Goal: Information Seeking & Learning: Learn about a topic

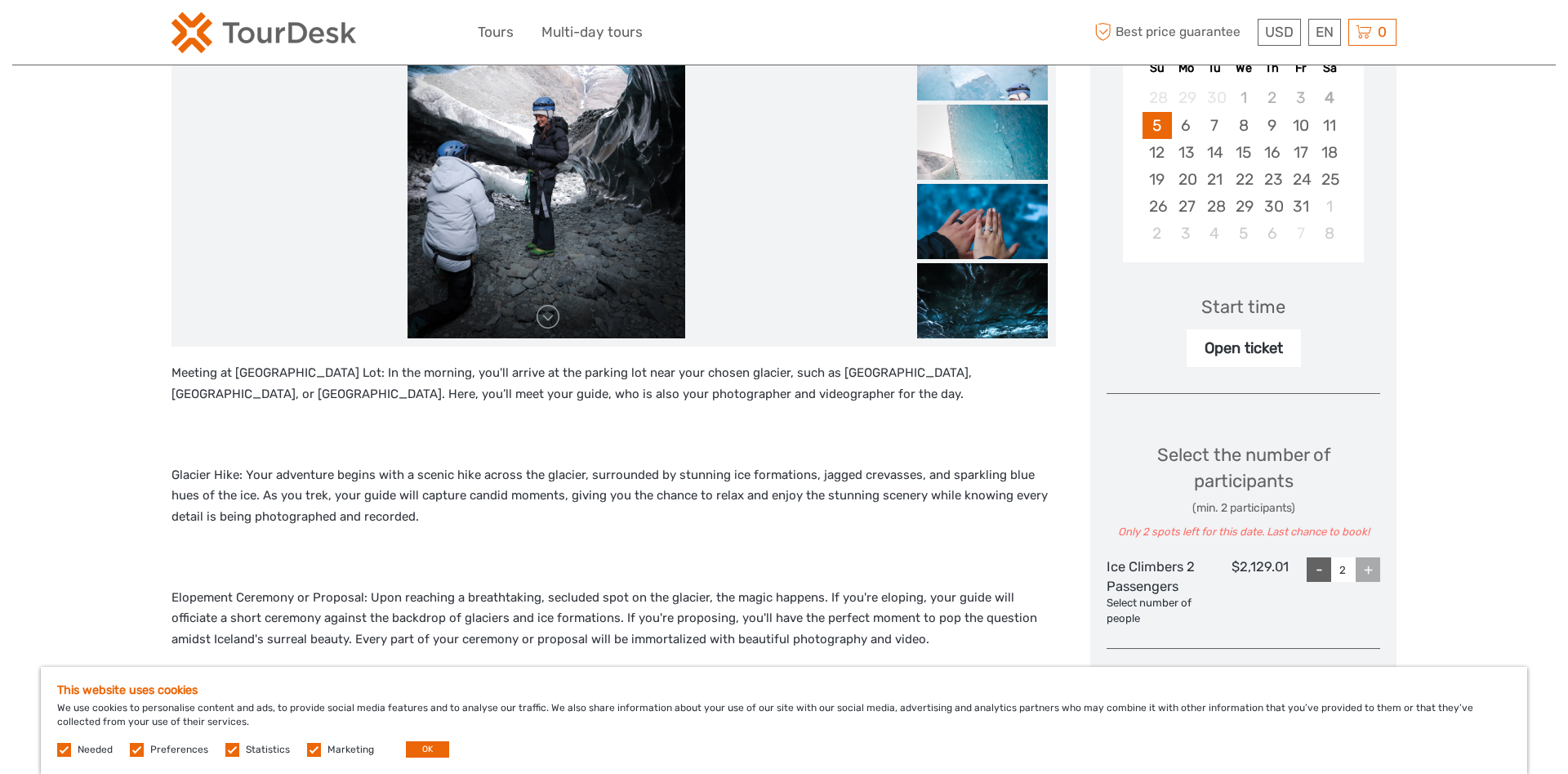
scroll to position [666, 0]
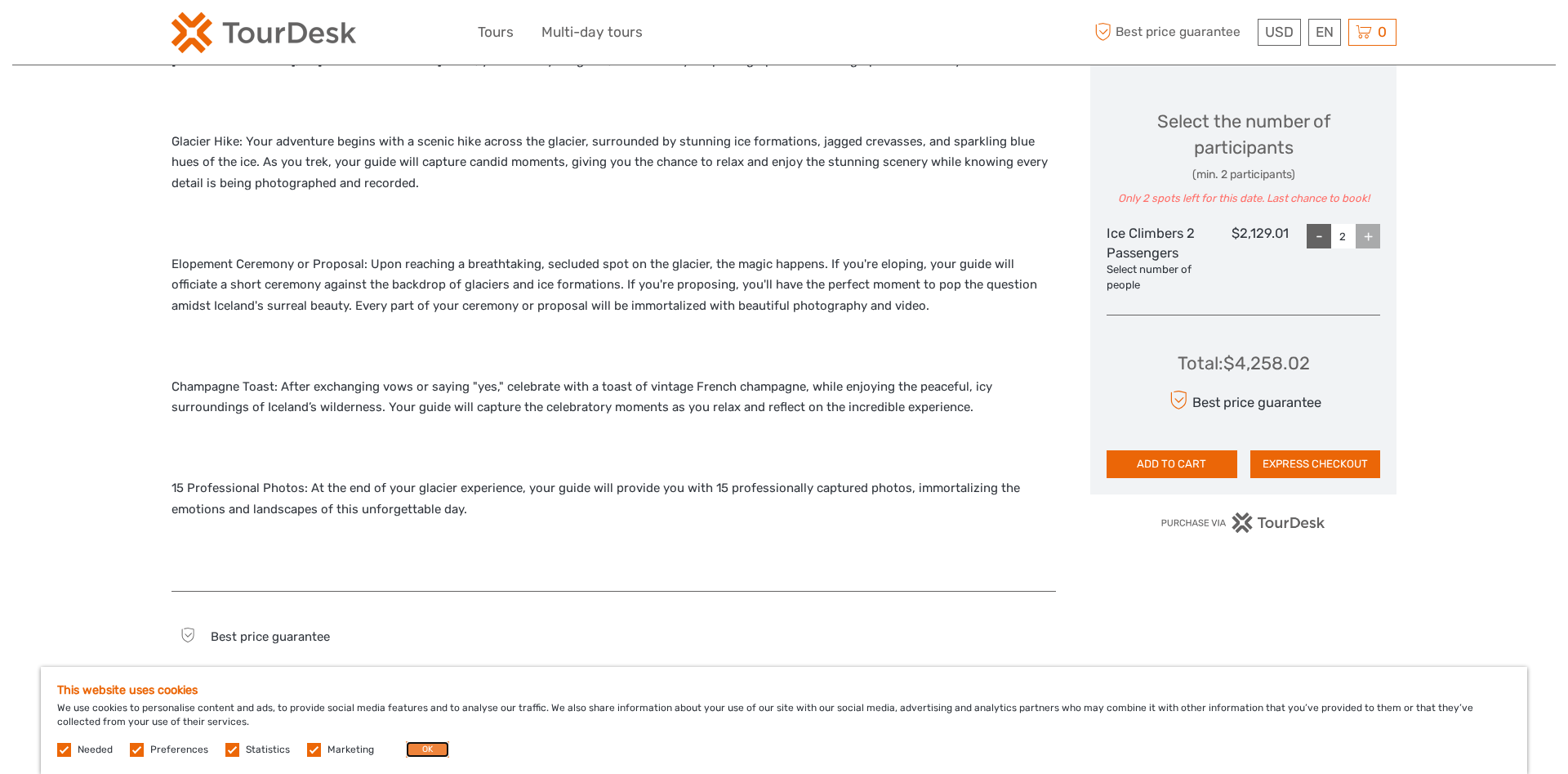
click at [409, 751] on button "OK" at bounding box center [428, 749] width 43 height 17
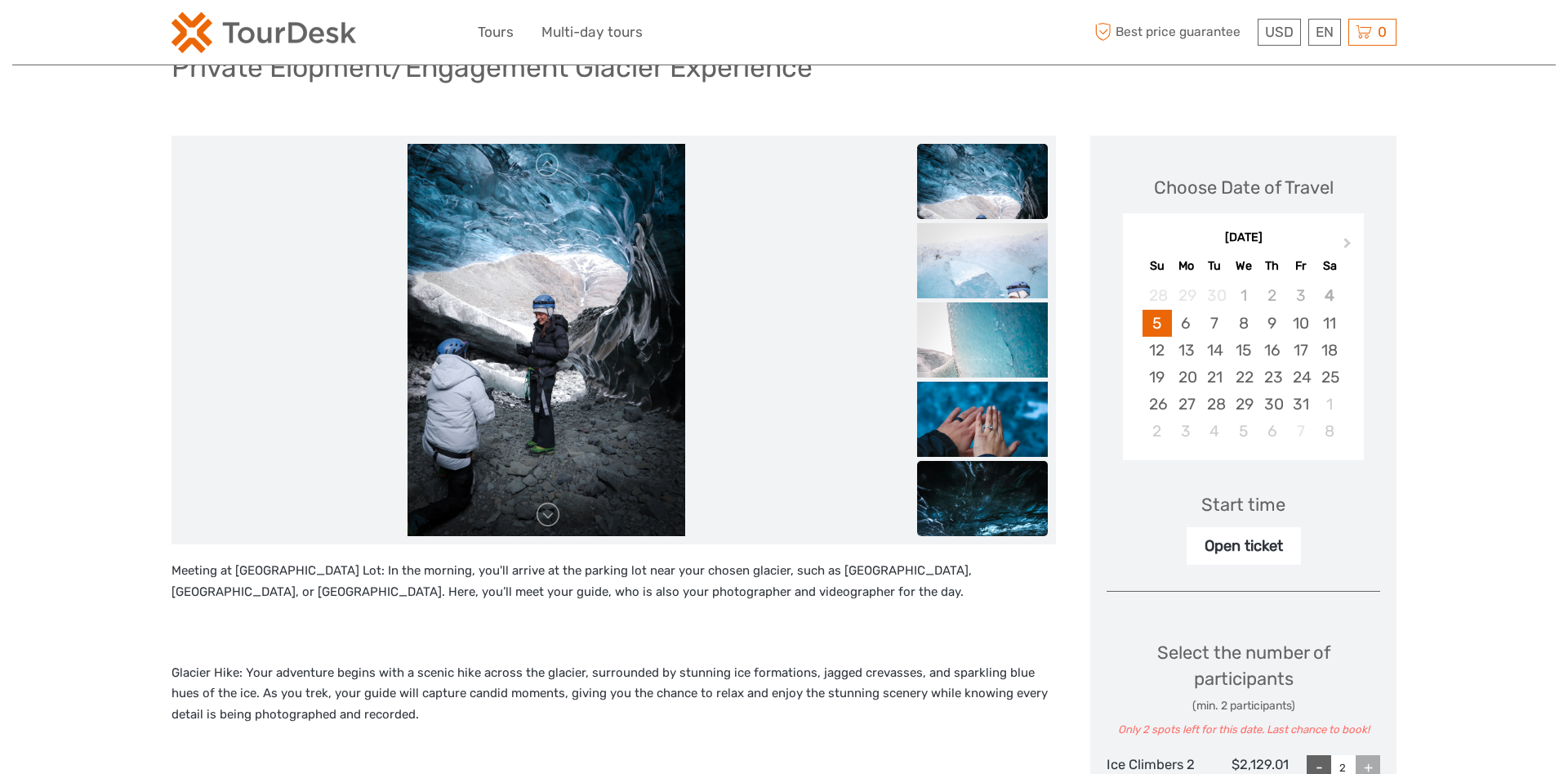
scroll to position [167, 0]
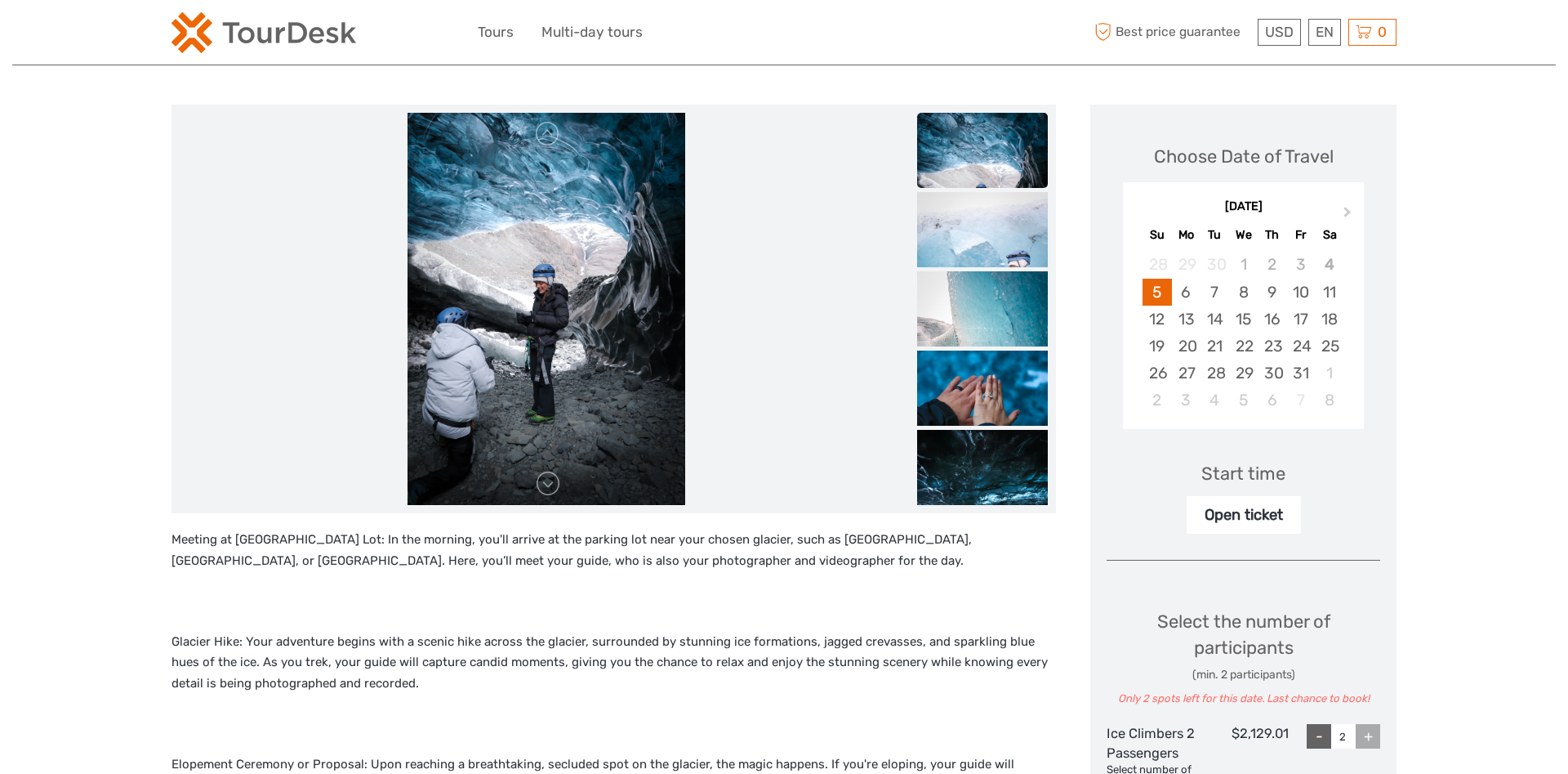
click at [1223, 515] on div "Open ticket" at bounding box center [1244, 515] width 115 height 38
click at [1223, 526] on div "Open ticket" at bounding box center [1244, 515] width 115 height 38
click at [1233, 517] on div "Open ticket" at bounding box center [1244, 515] width 115 height 38
click at [1249, 294] on div "8" at bounding box center [1243, 292] width 29 height 27
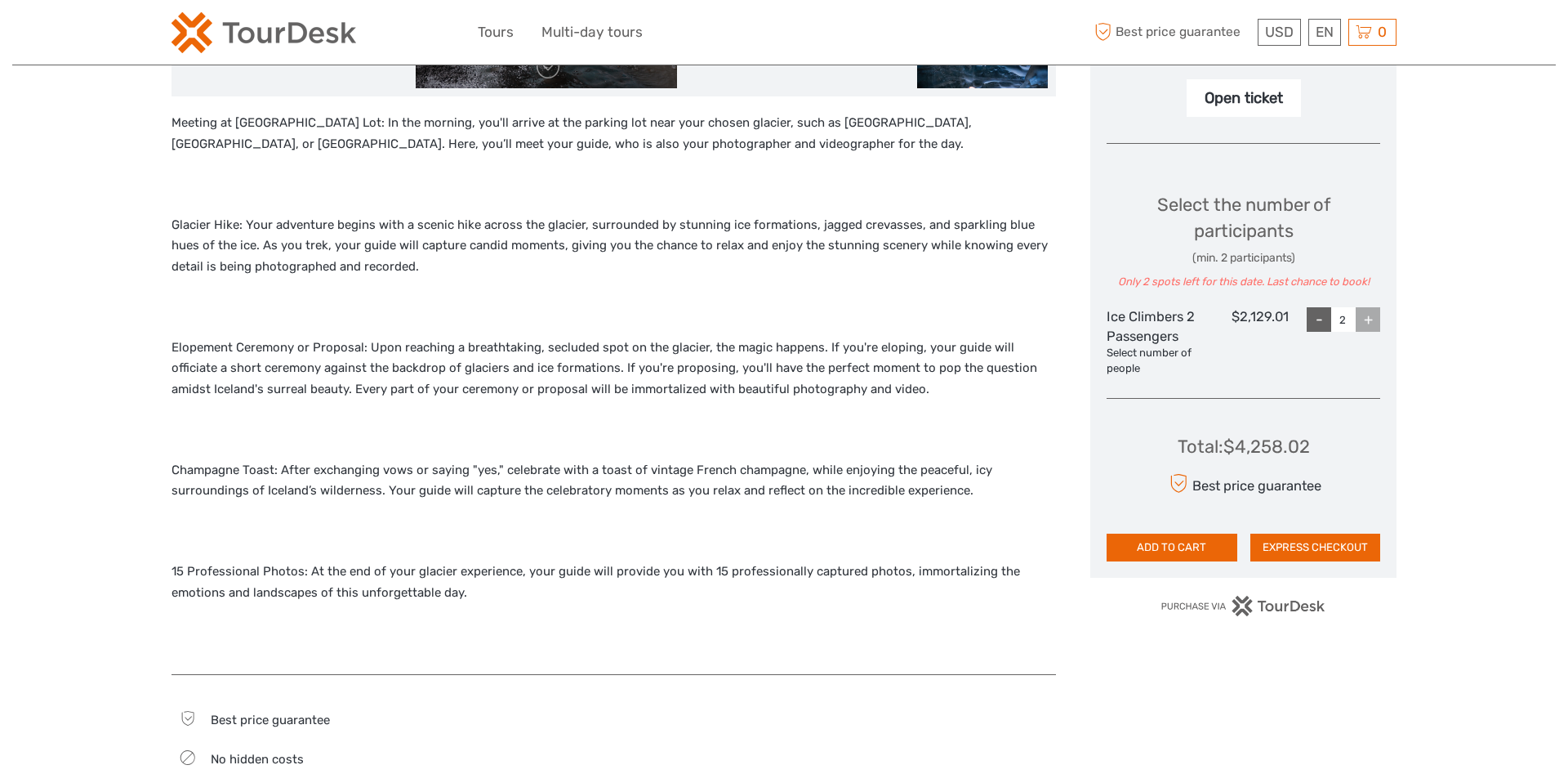
scroll to position [0, 0]
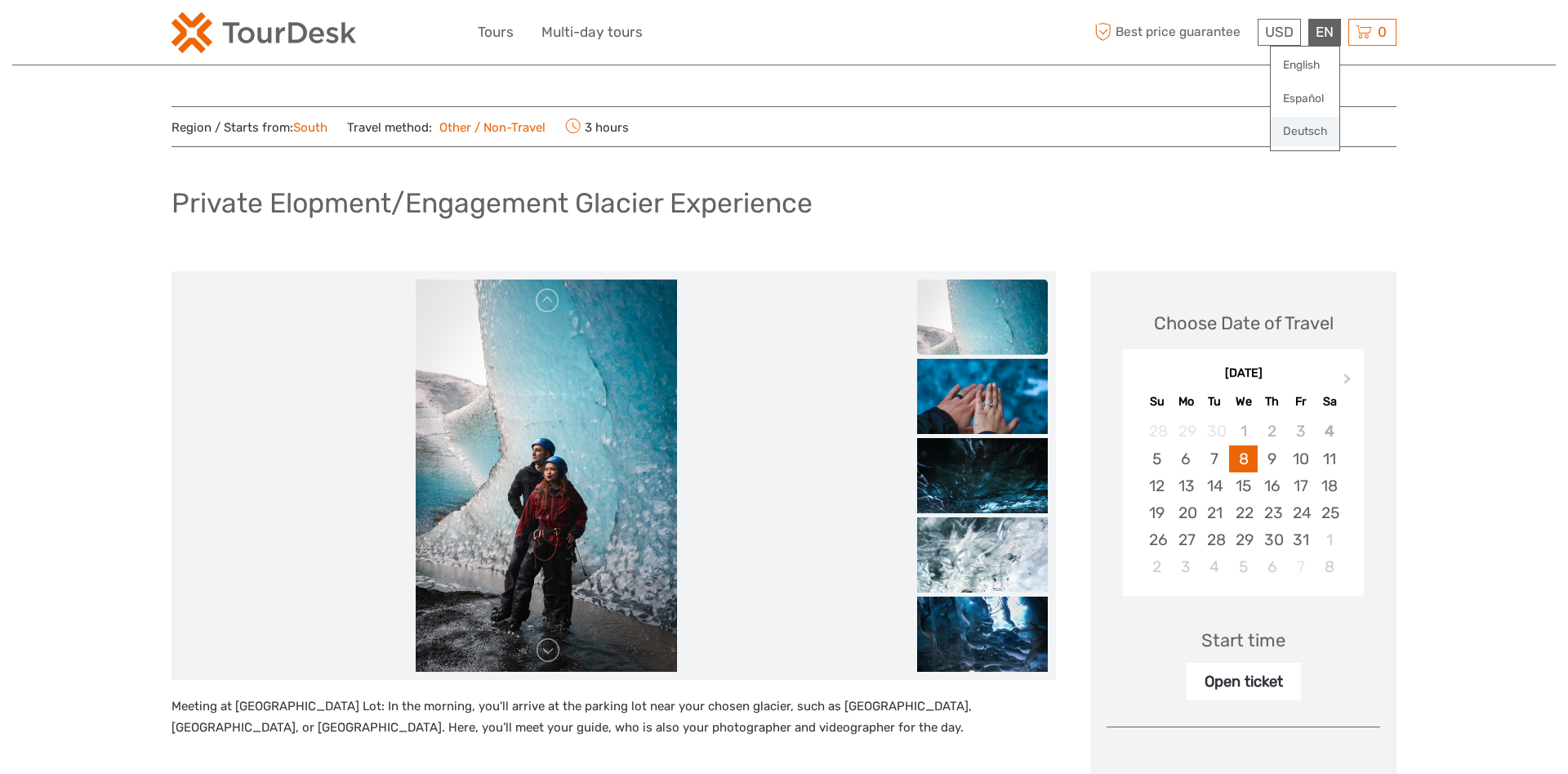
click at [1302, 134] on link "Deutsch" at bounding box center [1304, 131] width 68 height 30
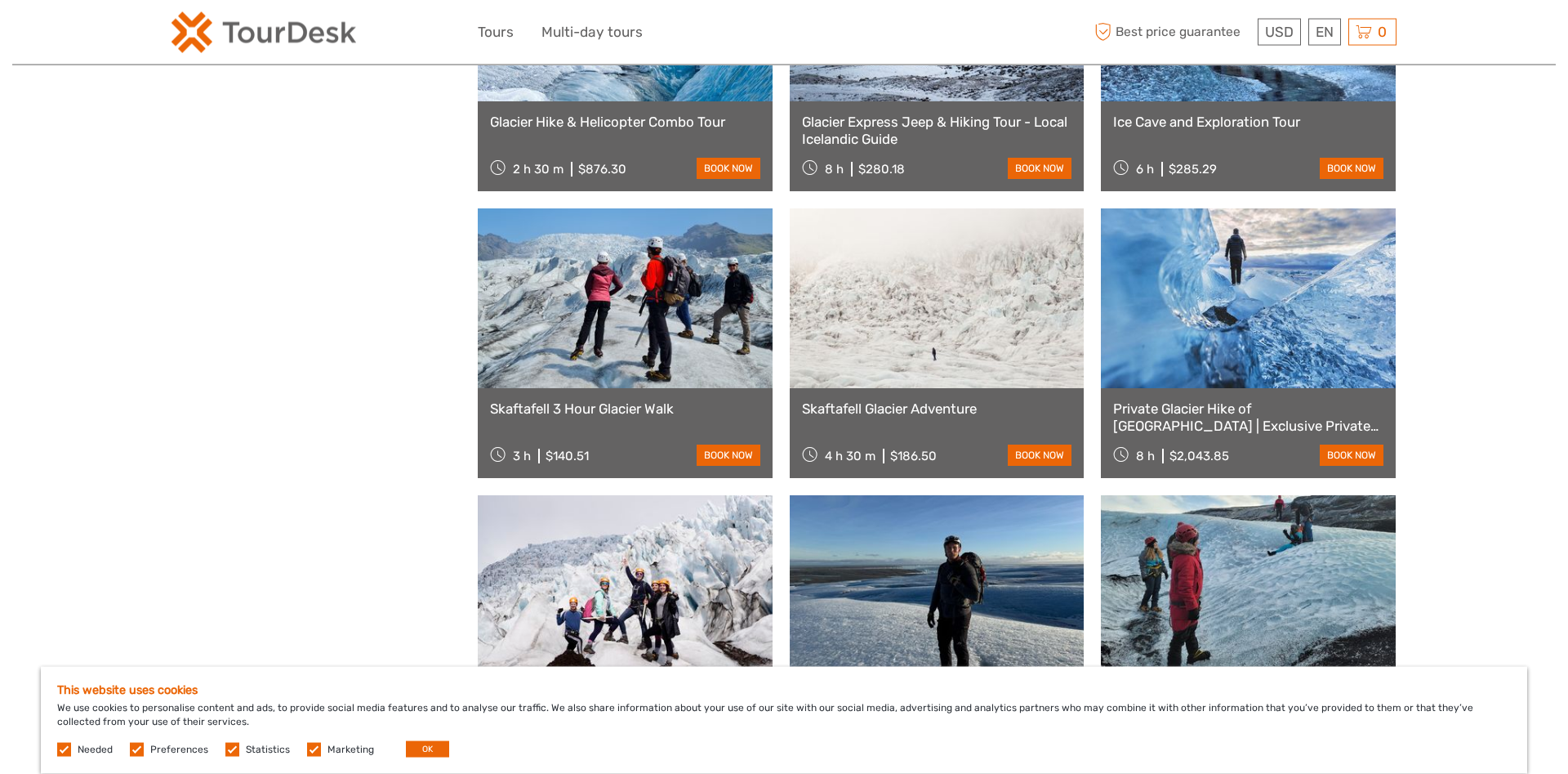
scroll to position [916, 0]
click at [557, 292] on link at bounding box center [624, 298] width 294 height 180
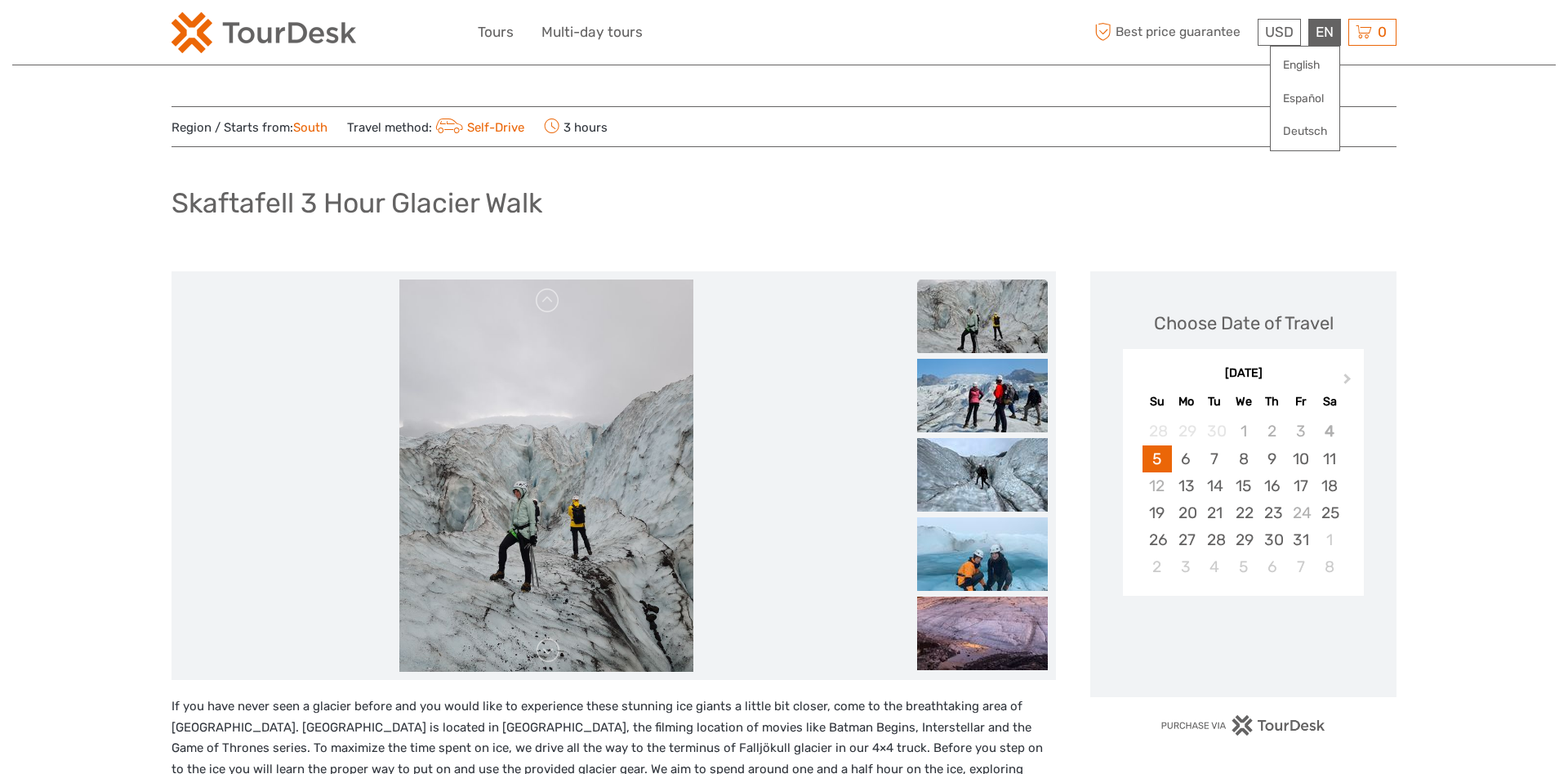
click at [1322, 36] on div "EN English Español Deutsch" at bounding box center [1324, 32] width 33 height 27
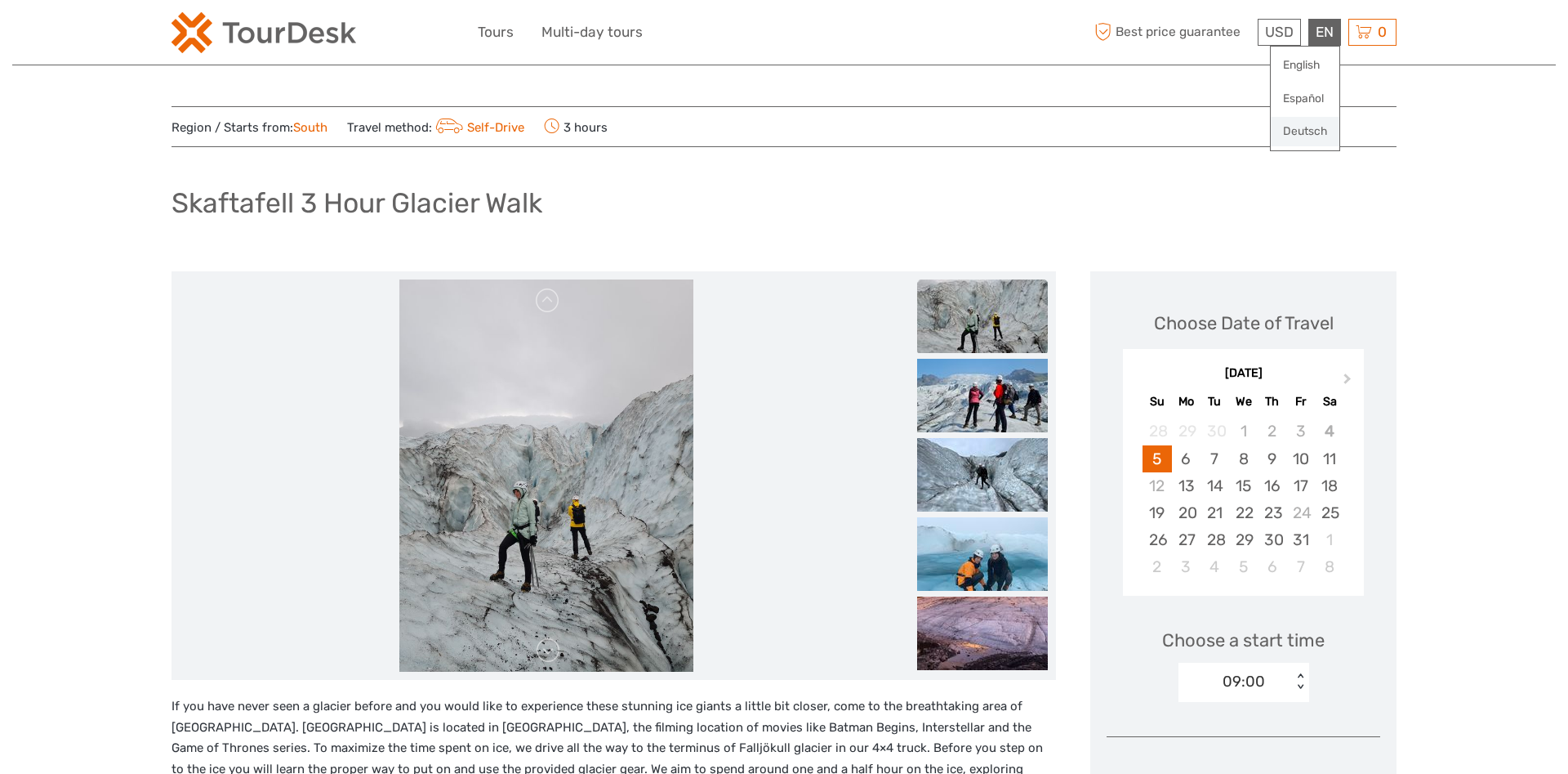
click at [1288, 137] on link "Deutsch" at bounding box center [1304, 131] width 68 height 30
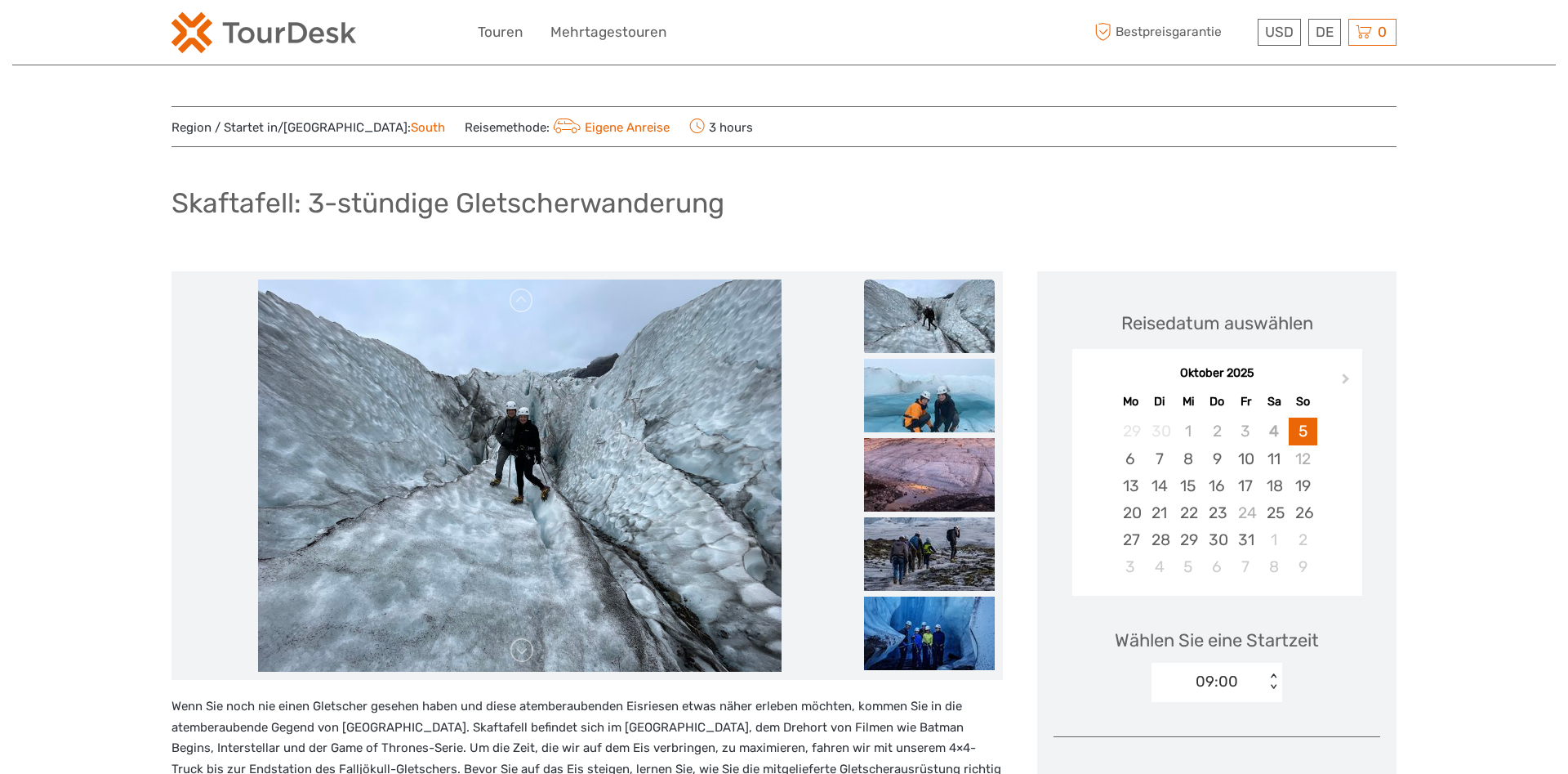
click at [393, 426] on img at bounding box center [519, 475] width 523 height 392
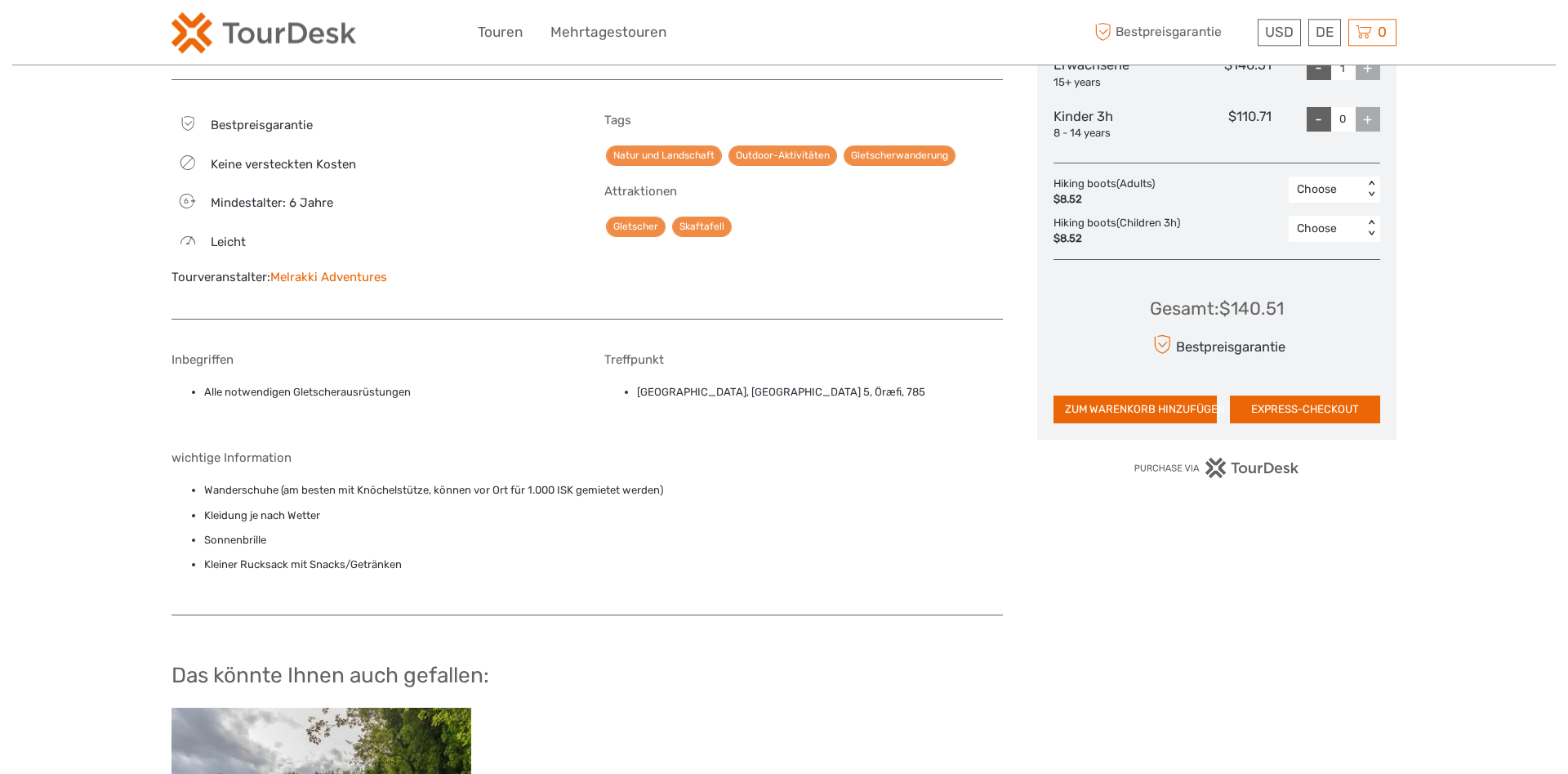
scroll to position [833, 0]
drag, startPoint x: 891, startPoint y: 390, endPoint x: 637, endPoint y: 390, distance: 254.0
click at [637, 390] on li "[GEOGRAPHIC_DATA], [GEOGRAPHIC_DATA] 5, Öræfi, 785" at bounding box center [820, 392] width 366 height 18
copy li "[GEOGRAPHIC_DATA], [GEOGRAPHIC_DATA] 5, Öræfi, 785"
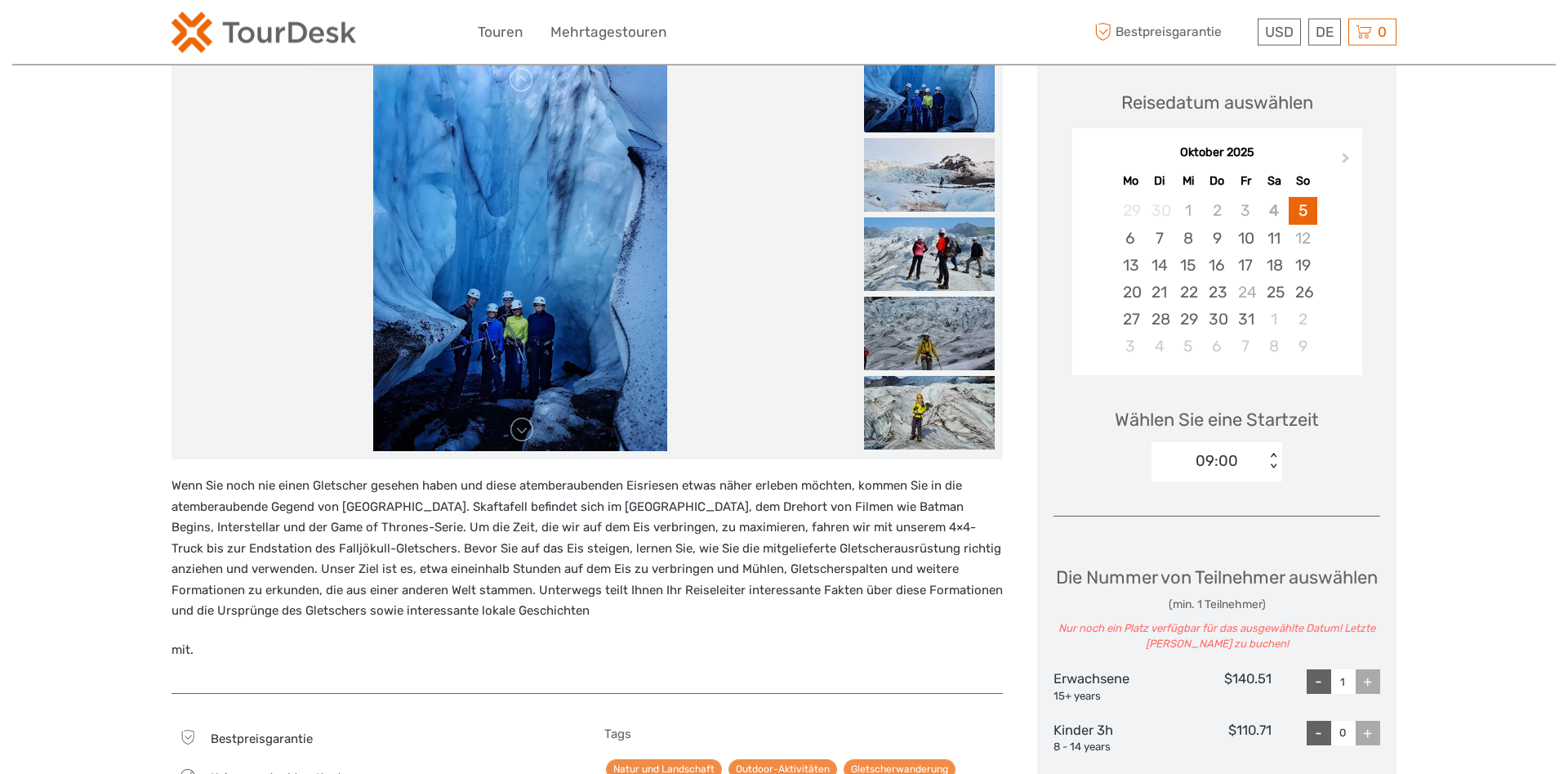
scroll to position [250, 0]
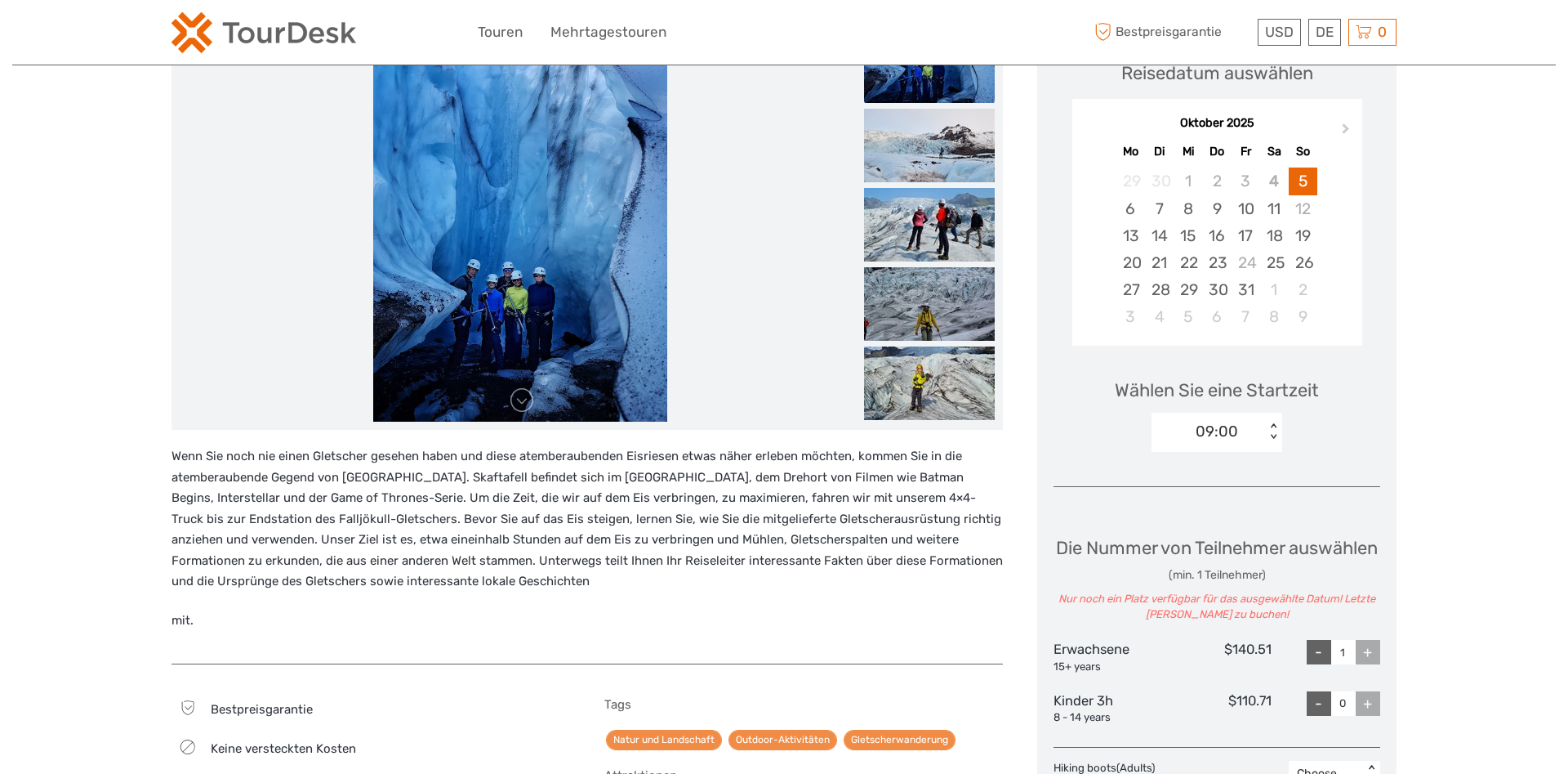
drag, startPoint x: 171, startPoint y: 454, endPoint x: 567, endPoint y: 616, distance: 427.9
click at [567, 616] on div "Region / Startet in/[GEOGRAPHIC_DATA]: South Reisemethode: Eigene Anreise 3 hou…" at bounding box center [784, 713] width 1543 height 1927
copy div "Wenn Sie noch nie einen Gletscher gesehen haben und diese atemberaubenden Eisri…"
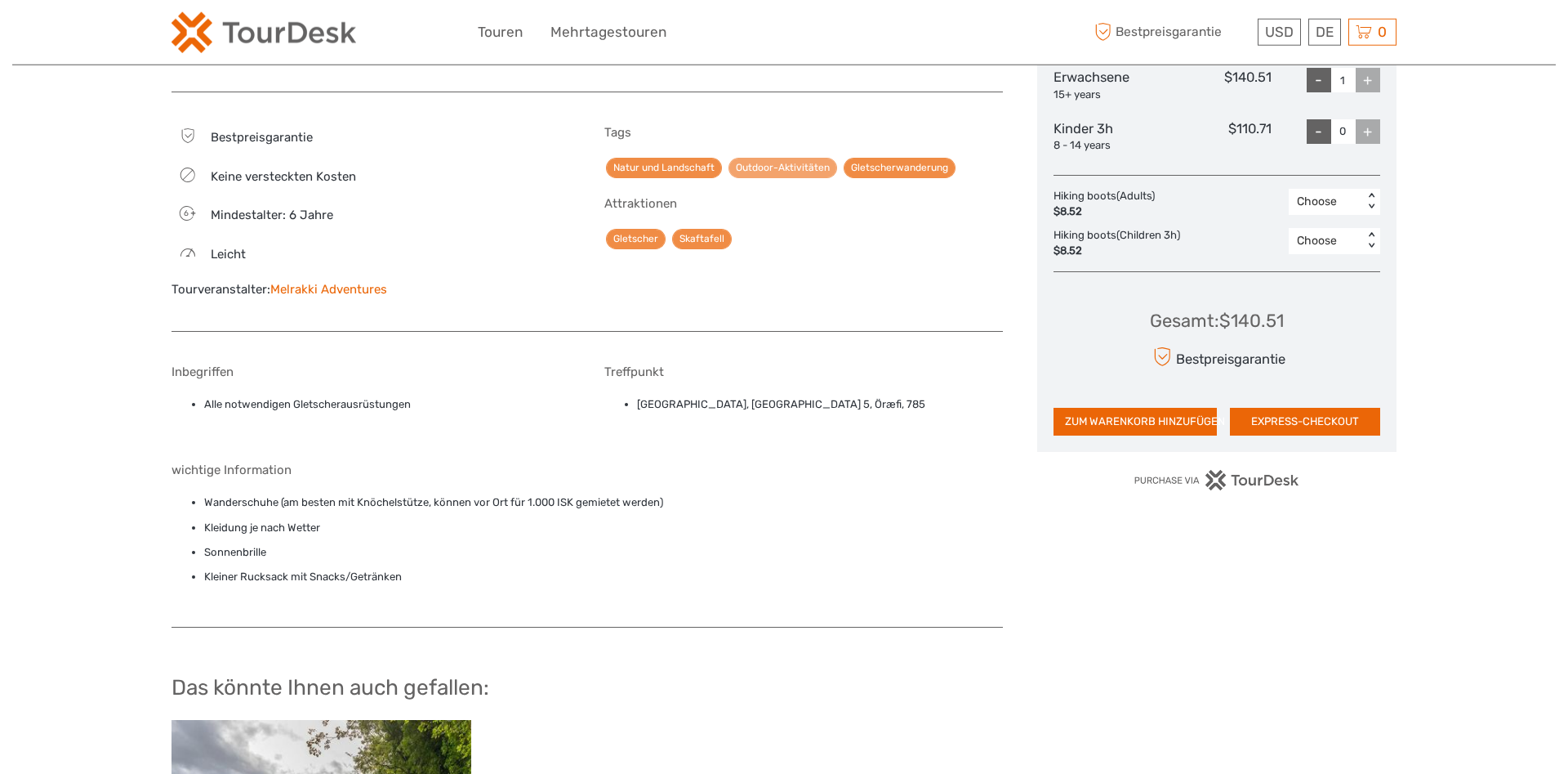
scroll to position [833, 0]
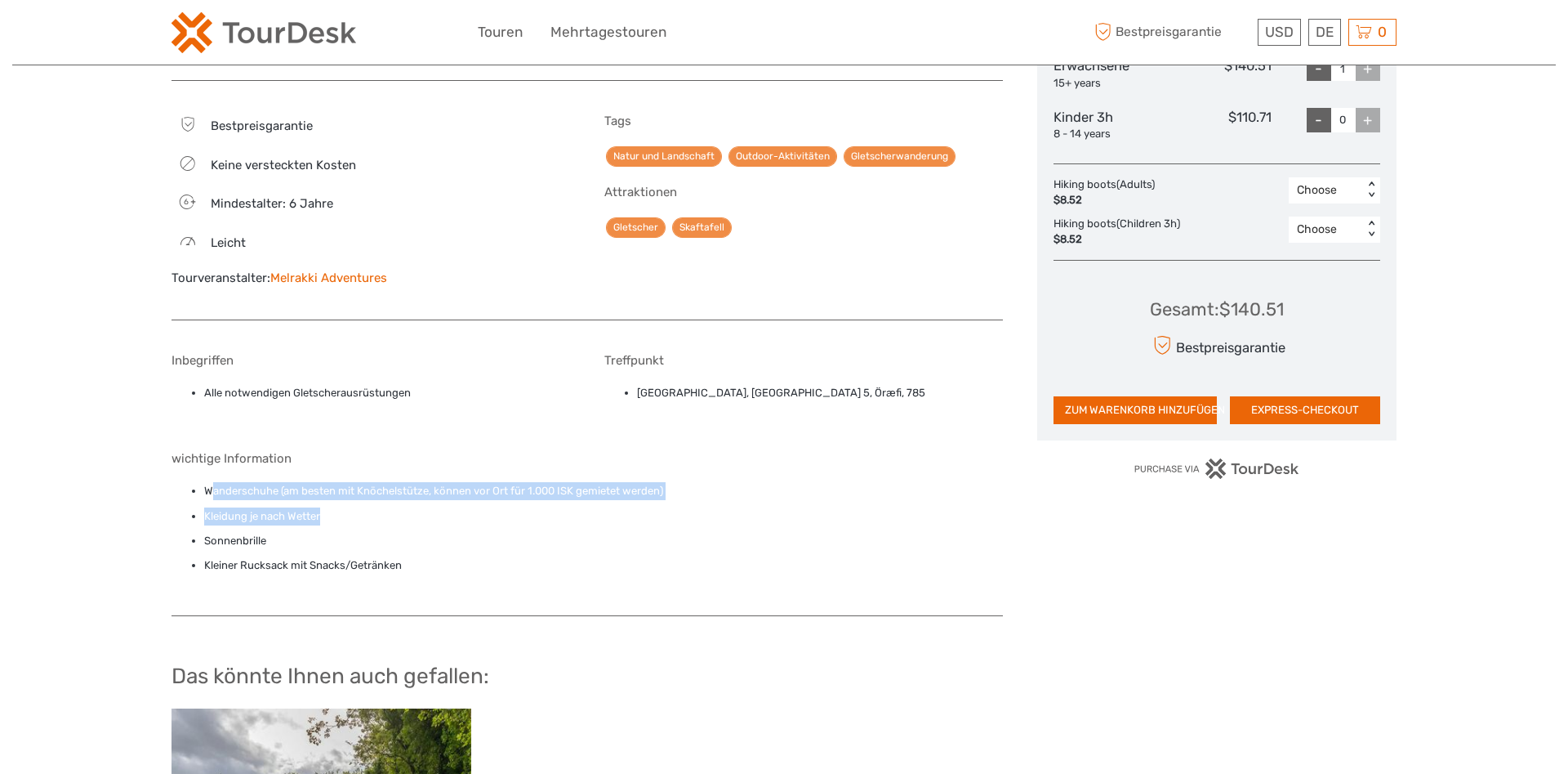
drag, startPoint x: 210, startPoint y: 487, endPoint x: 369, endPoint y: 513, distance: 161.1
click at [369, 513] on ul "Wanderschuhe (am besten mit Knöchelstütze, können vor Ort für 1.000 ISK gemiete…" at bounding box center [587, 528] width 831 height 92
drag, startPoint x: 204, startPoint y: 487, endPoint x: 402, endPoint y: 560, distance: 211.0
click at [401, 559] on ul "Wanderschuhe (am besten mit Knöchelstütze, können vor Ort für 1.000 ISK gemiete…" at bounding box center [587, 528] width 831 height 92
click at [403, 560] on li "Kleiner Rucksack mit Snacks/Getränken" at bounding box center [604, 565] width 798 height 18
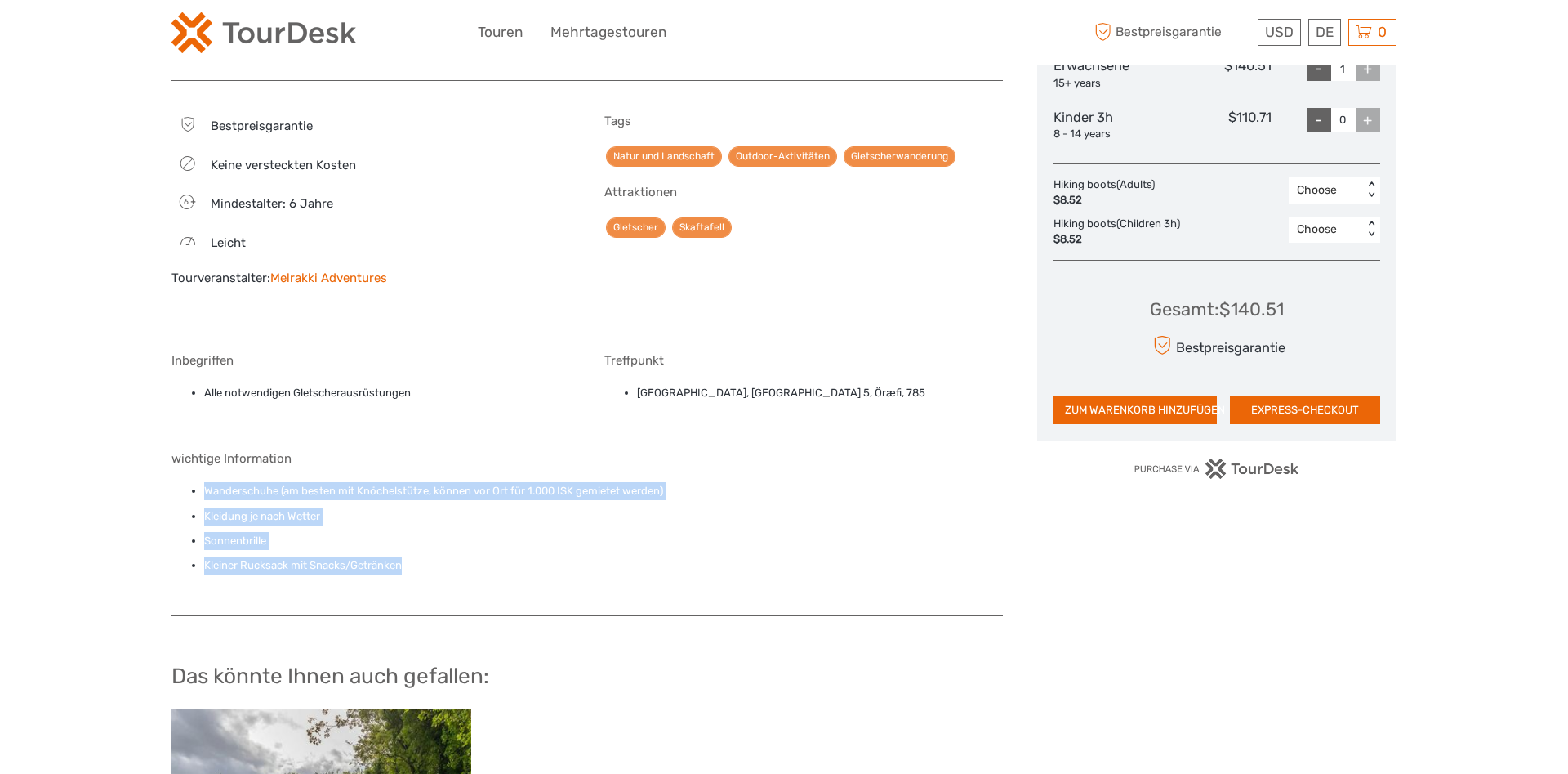
drag, startPoint x: 407, startPoint y: 567, endPoint x: 200, endPoint y: 490, distance: 220.9
click at [200, 490] on ul "Wanderschuhe (am besten mit Knöchelstütze, können vor Ort für 1.000 ISK gemiete…" at bounding box center [587, 528] width 831 height 92
copy ul "Wanderschuhe (am besten mit Knöchelstütze, können vor Ort für 1.000 ISK gemiete…"
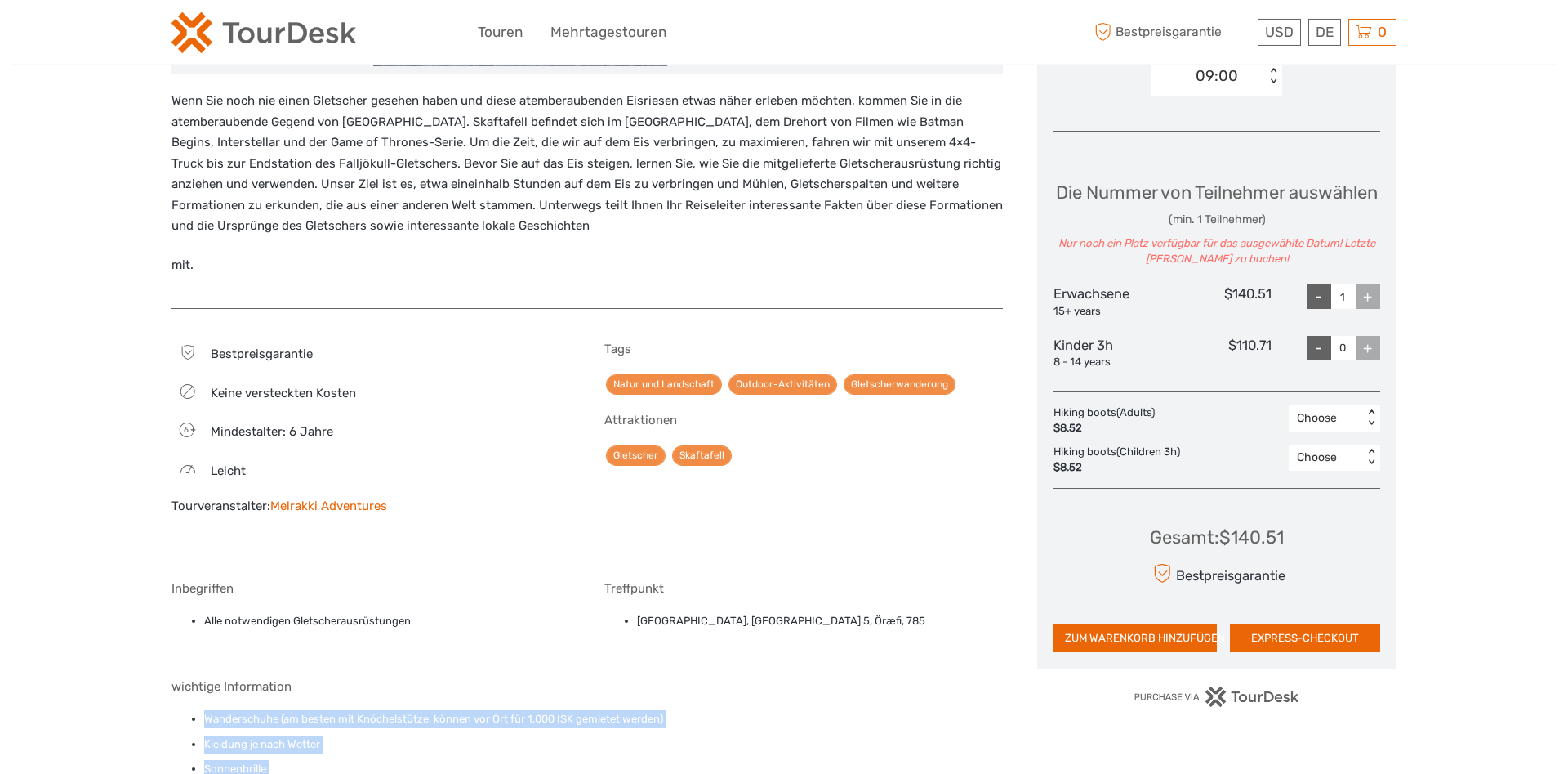
scroll to position [750, 0]
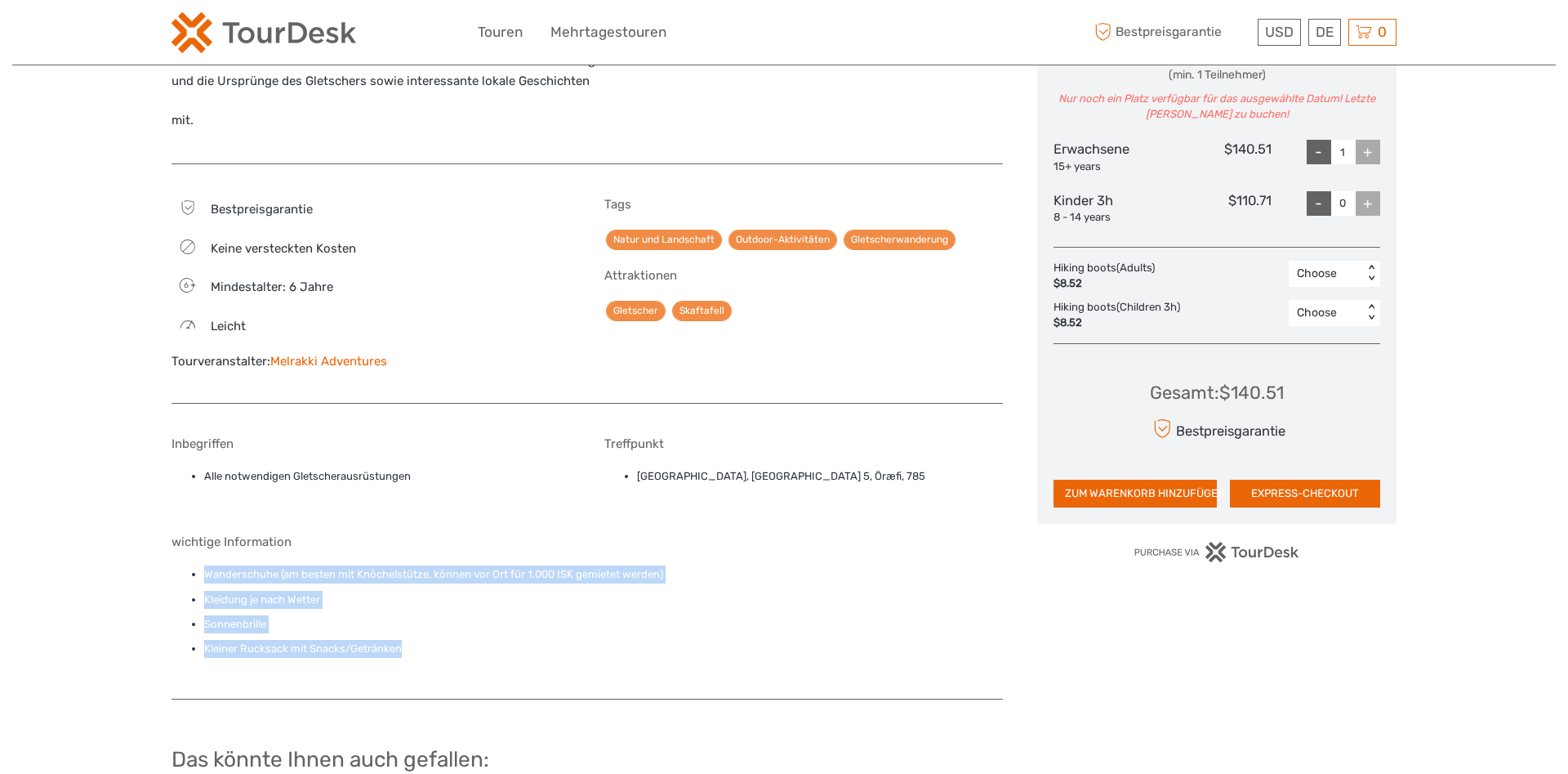
click at [538, 590] on ul "Wanderschuhe (am besten mit Knöchelstütze, können vor Ort für 1.000 ISK gemiete…" at bounding box center [587, 611] width 831 height 92
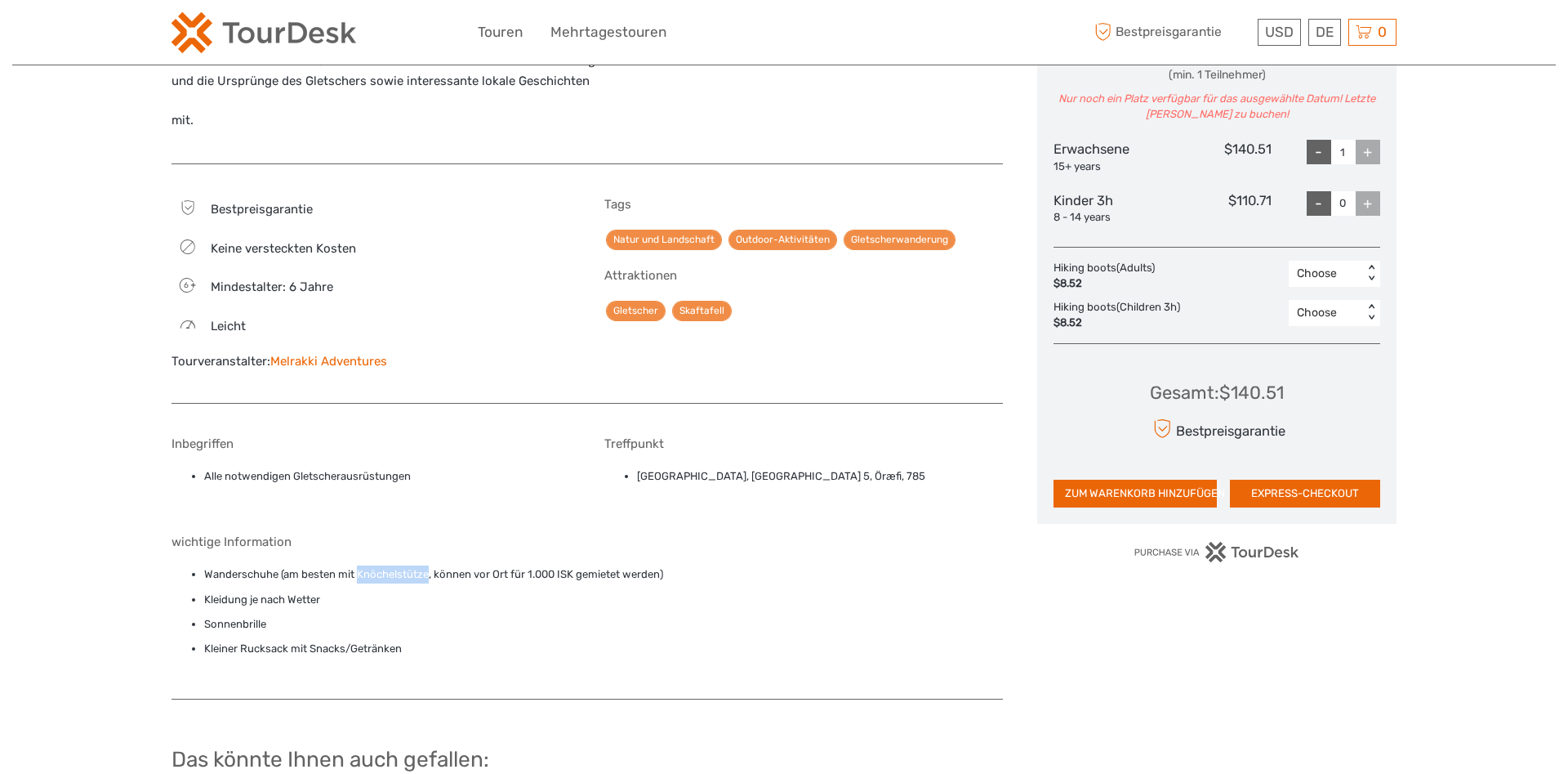
drag, startPoint x: 428, startPoint y: 577, endPoint x: 359, endPoint y: 575, distance: 69.0
click at [360, 576] on li "Wanderschuhe (am besten mit Knöchelstütze, können vor Ort für 1.000 ISK gemiete…" at bounding box center [604, 574] width 798 height 18
copy li "Knöchelstütze"
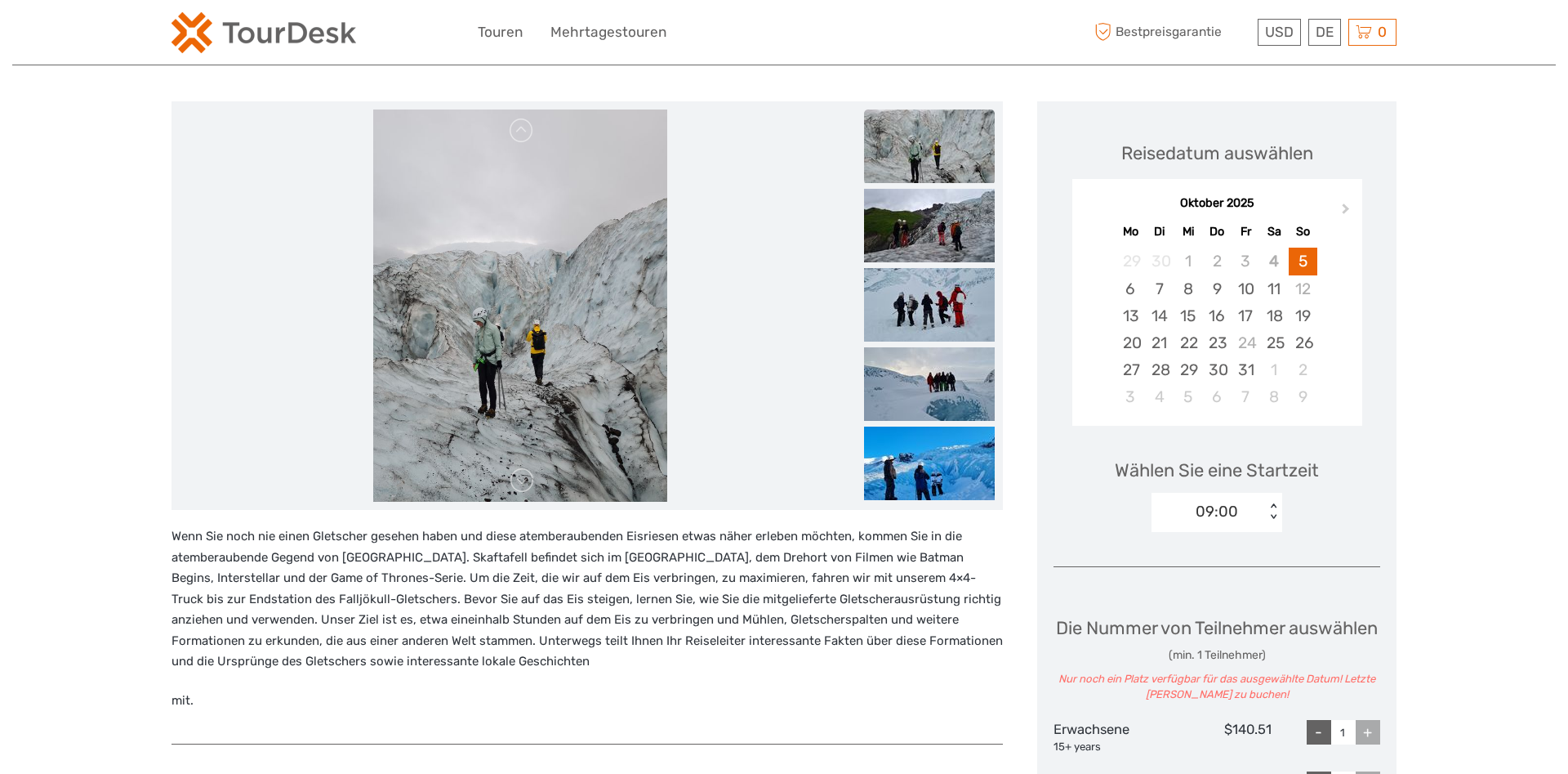
scroll to position [83, 0]
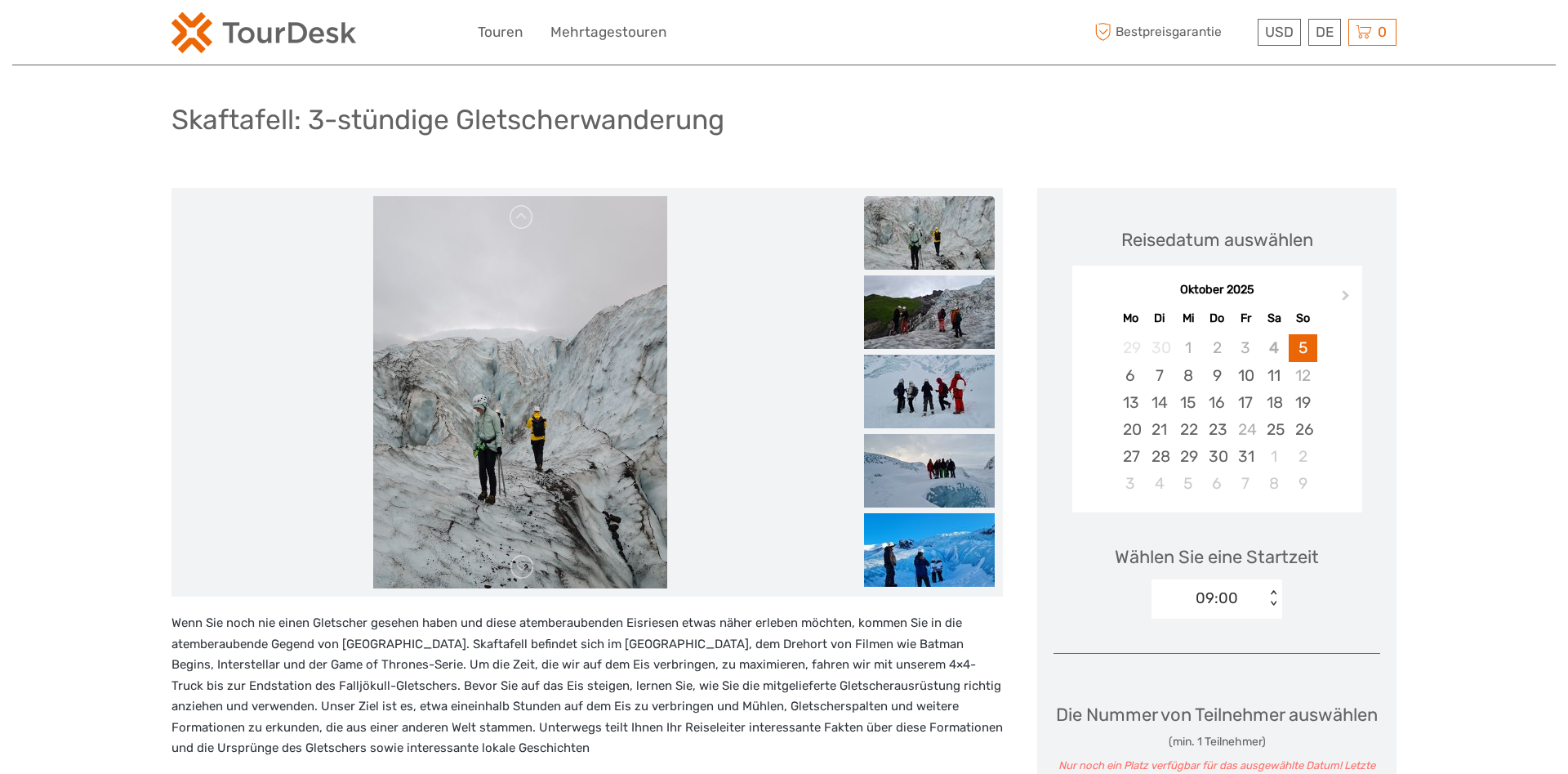
click at [930, 246] on img at bounding box center [929, 232] width 130 height 73
click at [512, 431] on img at bounding box center [521, 391] width 294 height 392
click at [527, 567] on link at bounding box center [522, 566] width 26 height 26
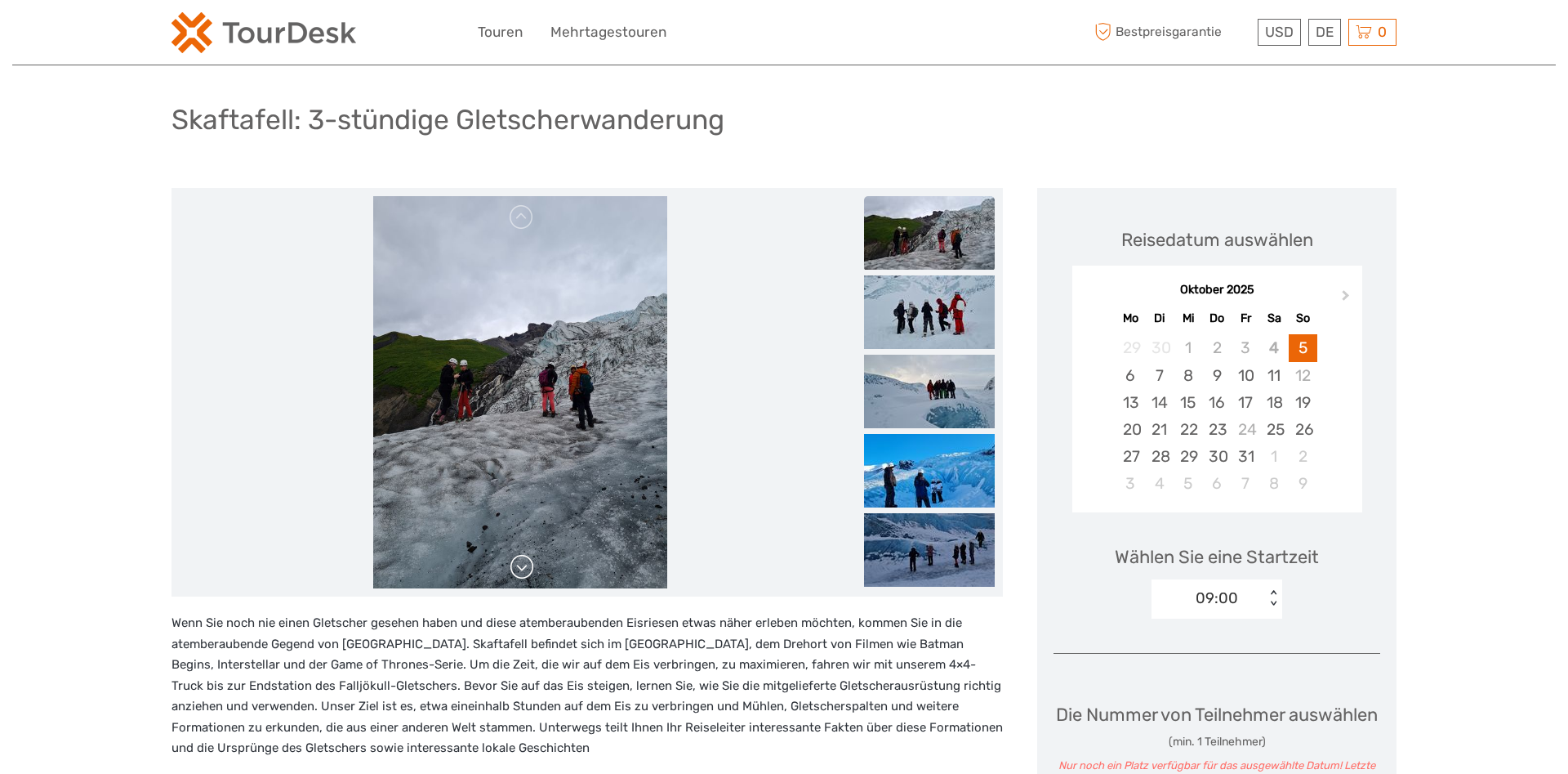
click at [527, 567] on link at bounding box center [522, 566] width 26 height 26
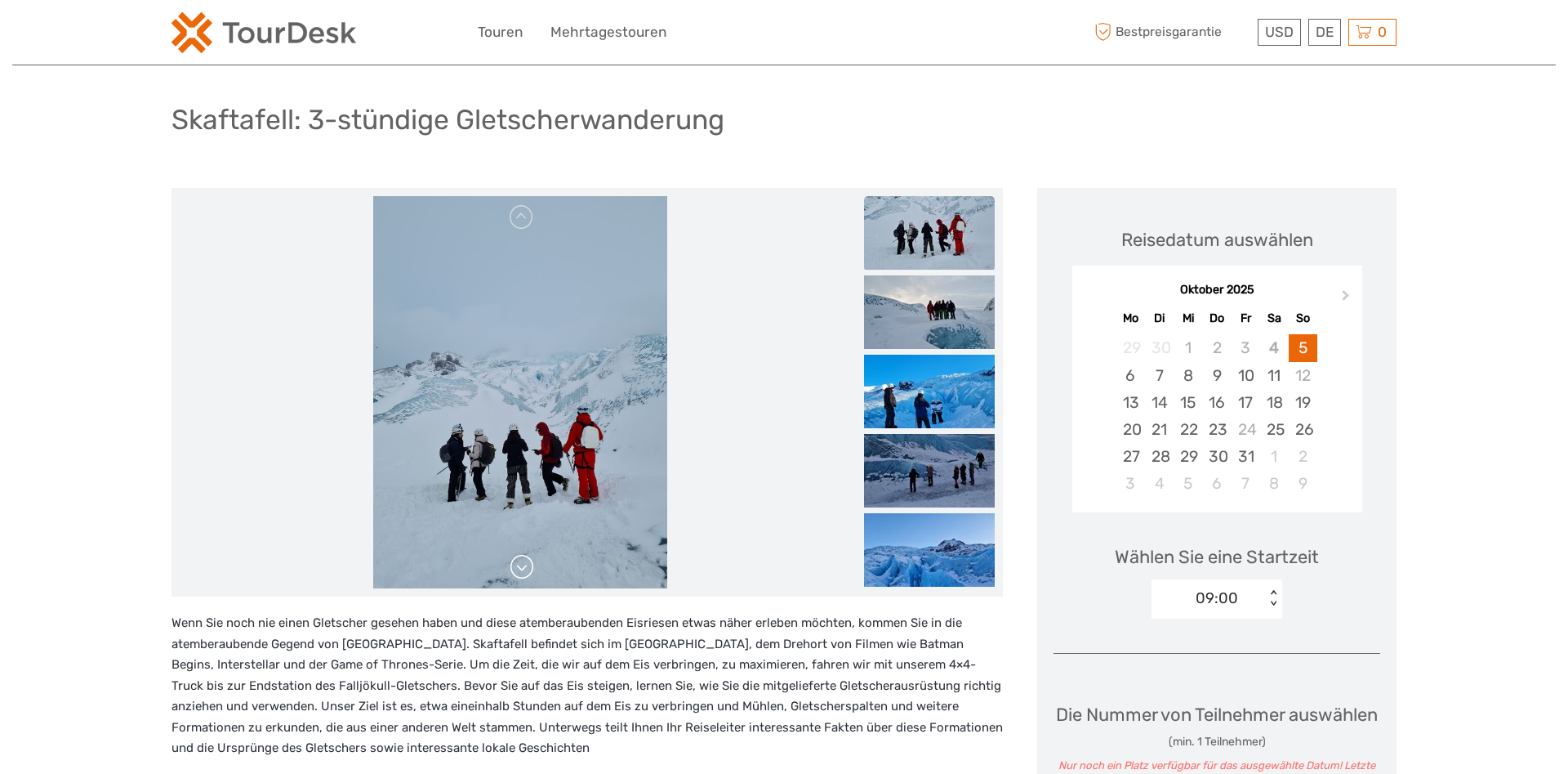
click at [527, 567] on link at bounding box center [522, 566] width 26 height 26
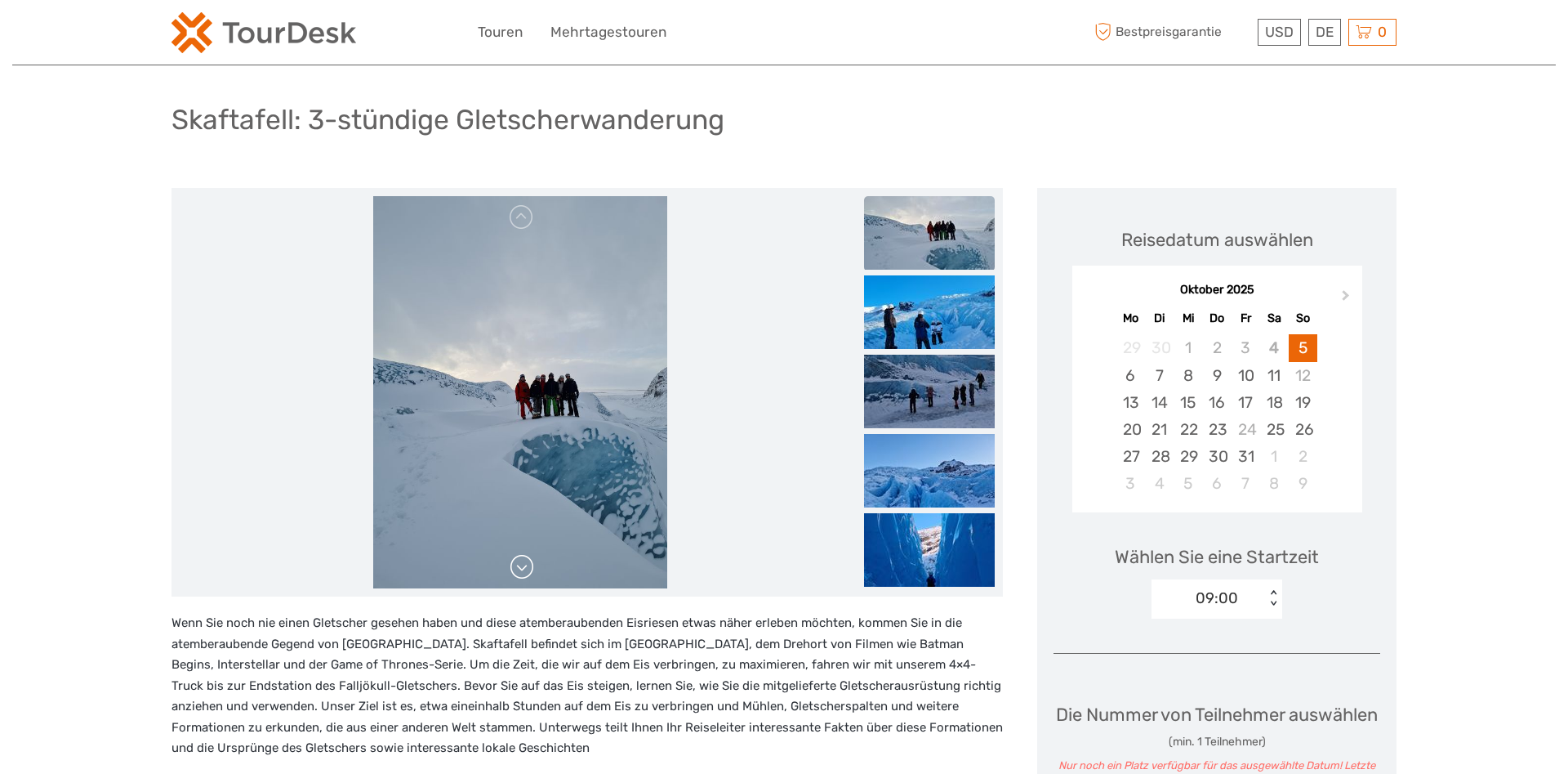
click at [527, 567] on link at bounding box center [522, 566] width 26 height 26
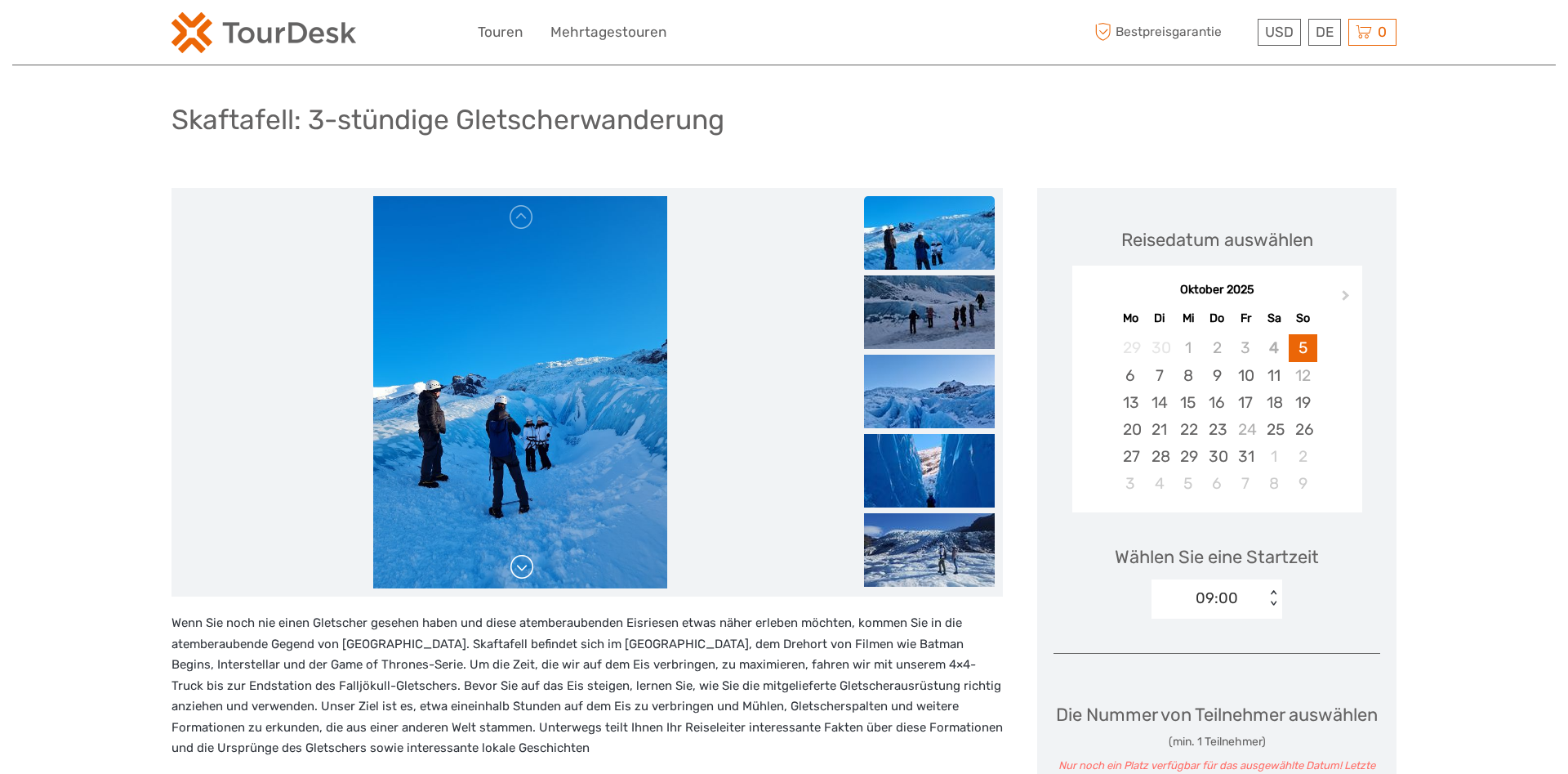
click at [527, 567] on link at bounding box center [522, 566] width 26 height 26
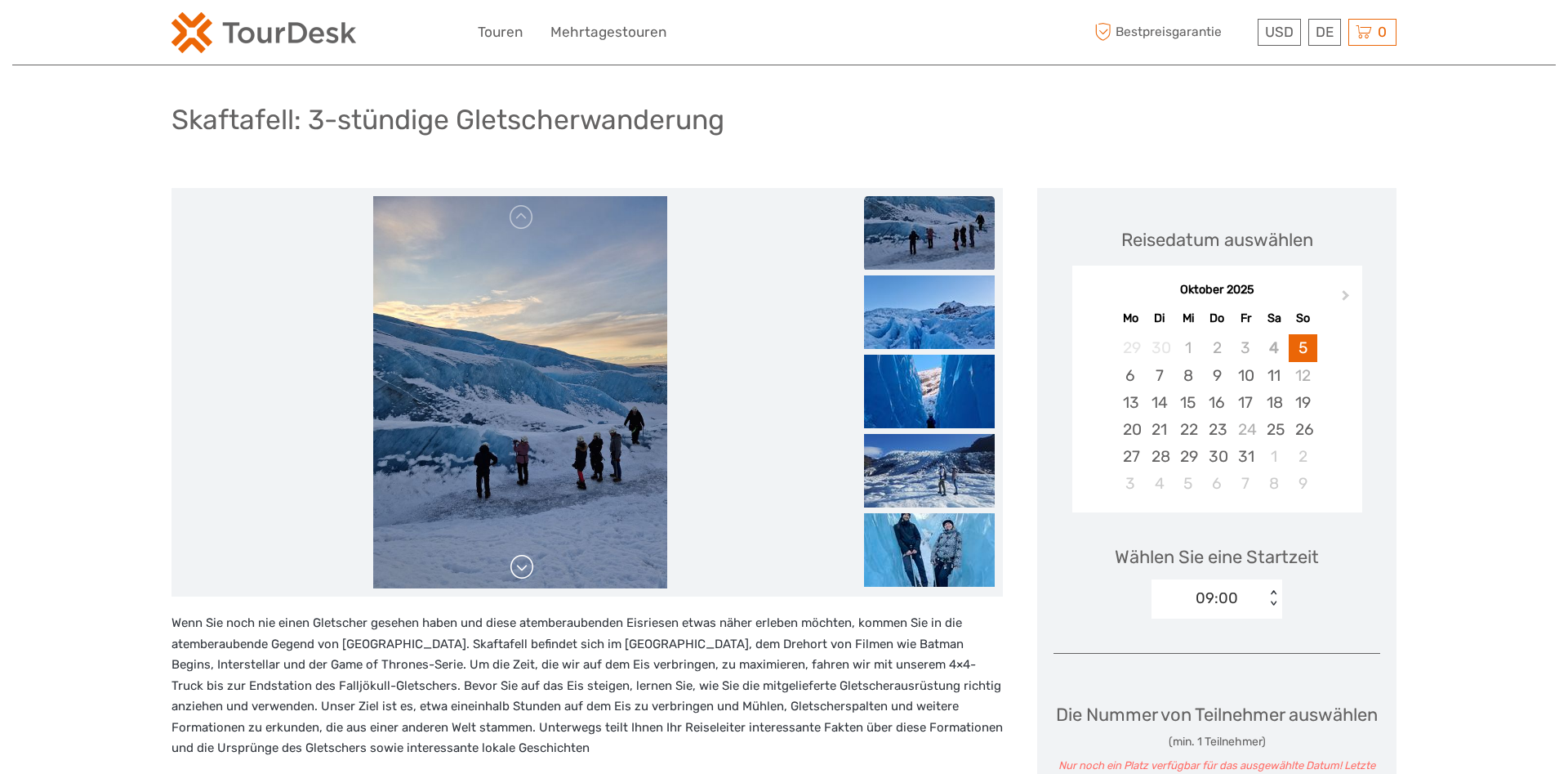
click at [527, 567] on link at bounding box center [522, 566] width 26 height 26
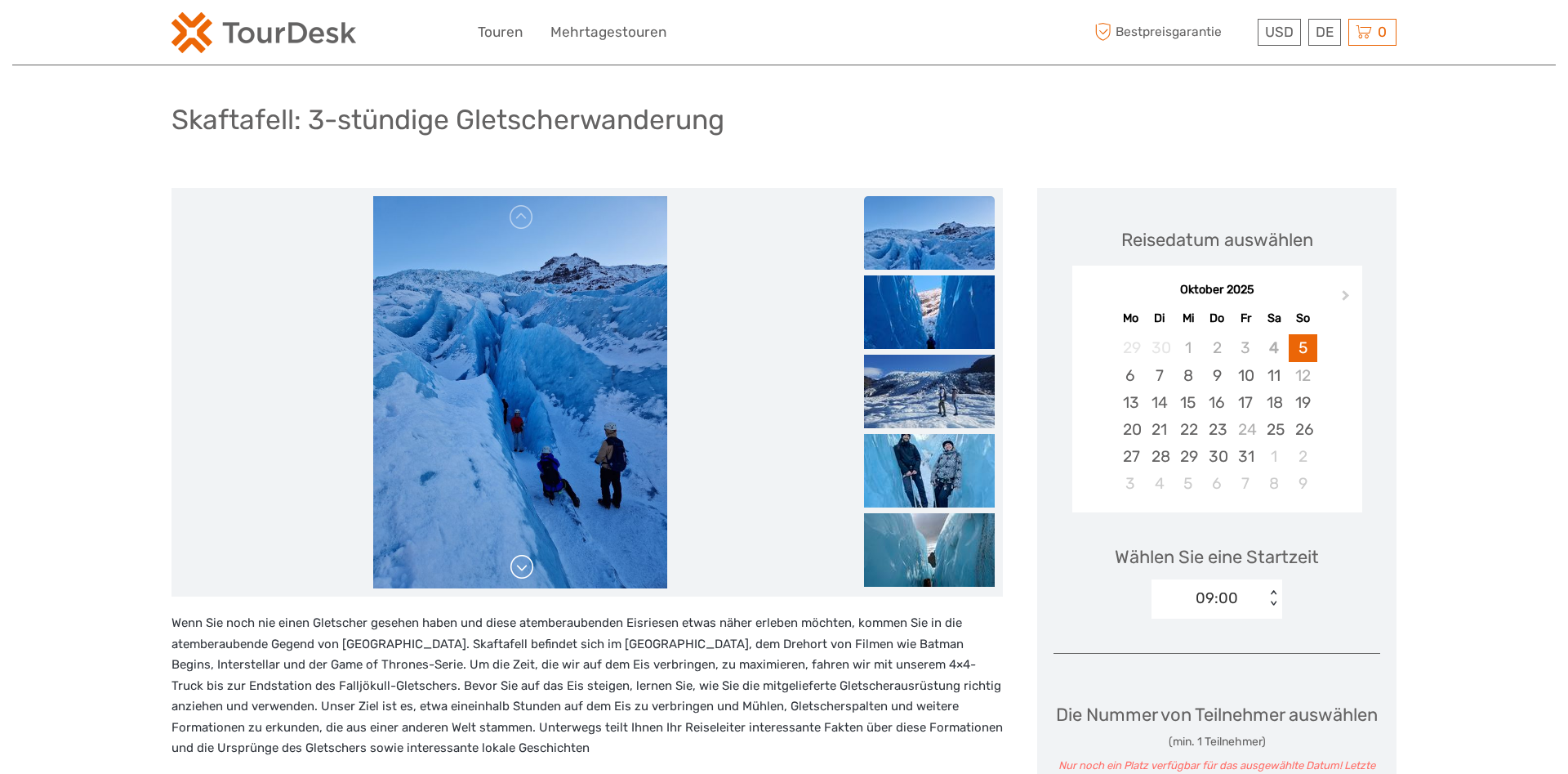
click at [527, 567] on link at bounding box center [522, 566] width 26 height 26
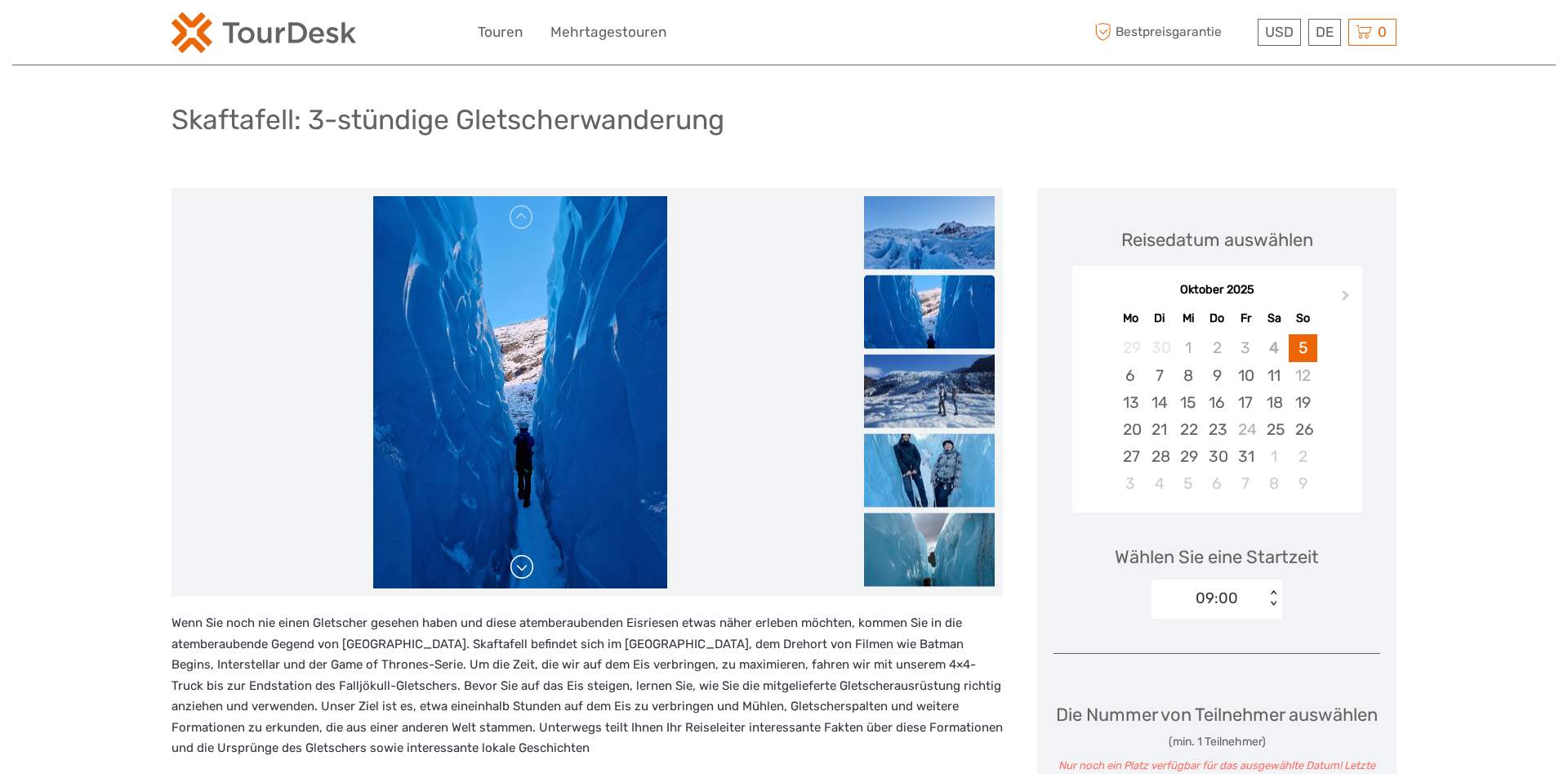
click at [527, 567] on link at bounding box center [522, 566] width 26 height 26
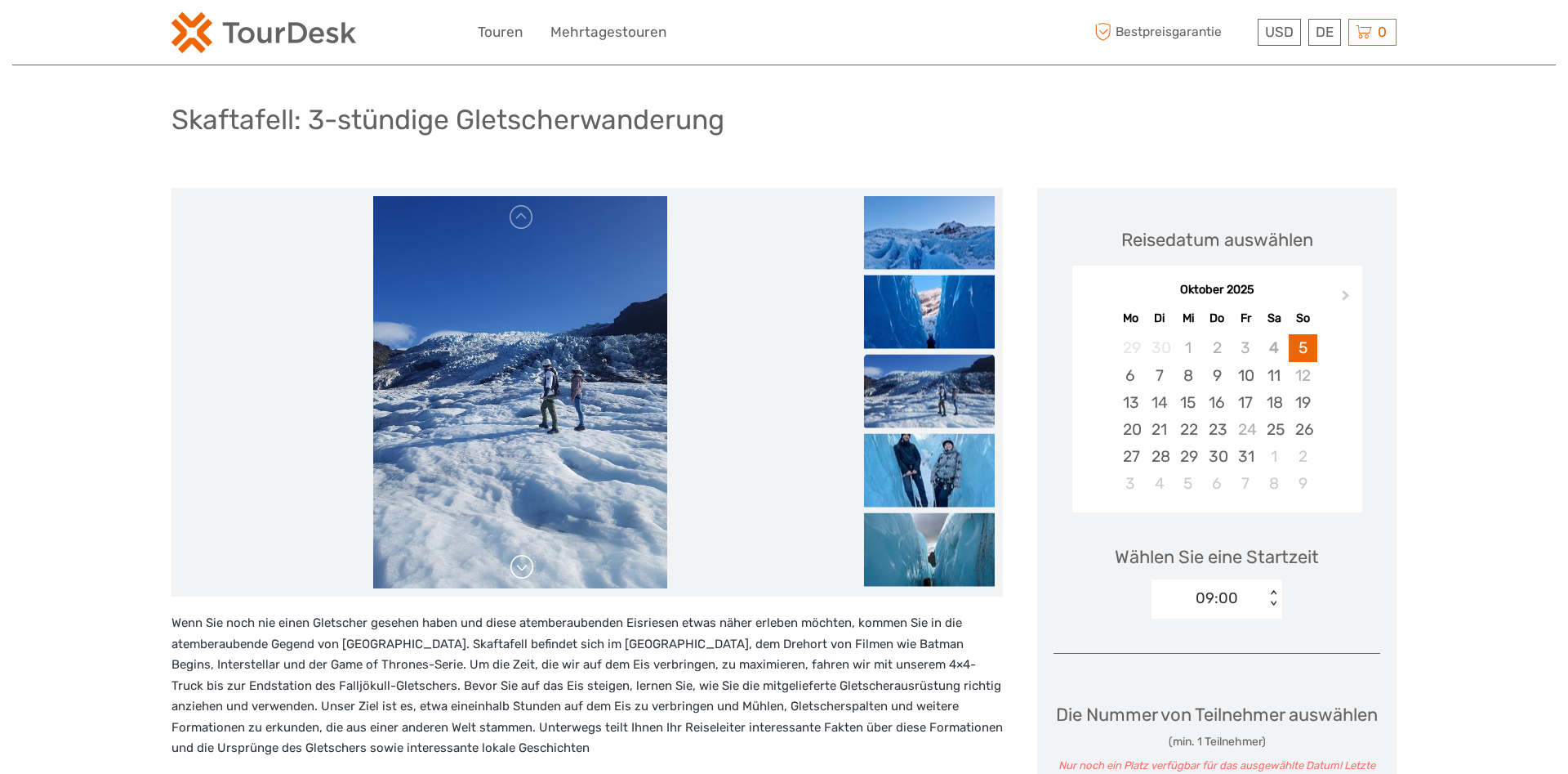
click at [527, 567] on link at bounding box center [522, 566] width 26 height 26
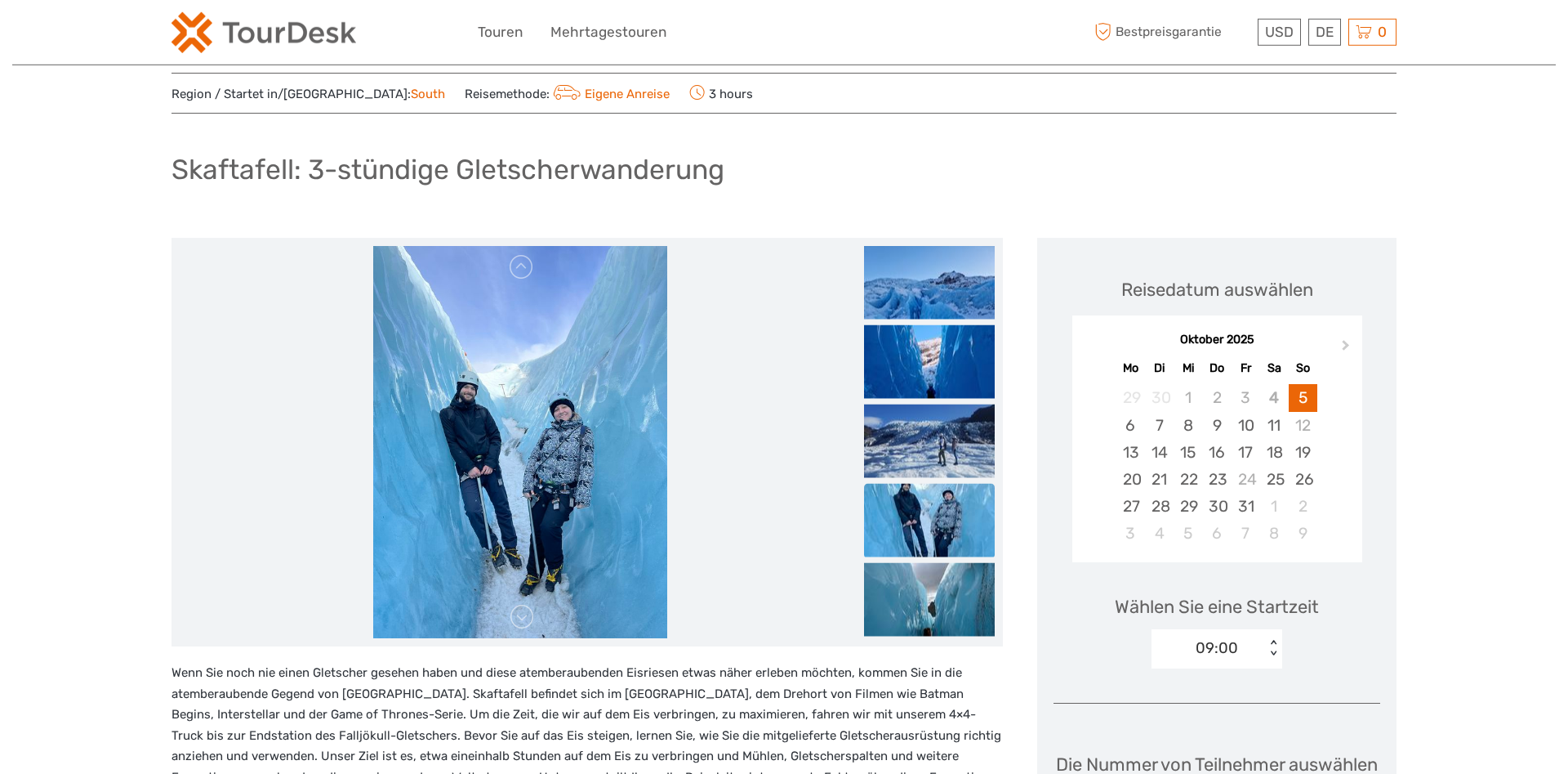
scroll to position [0, 0]
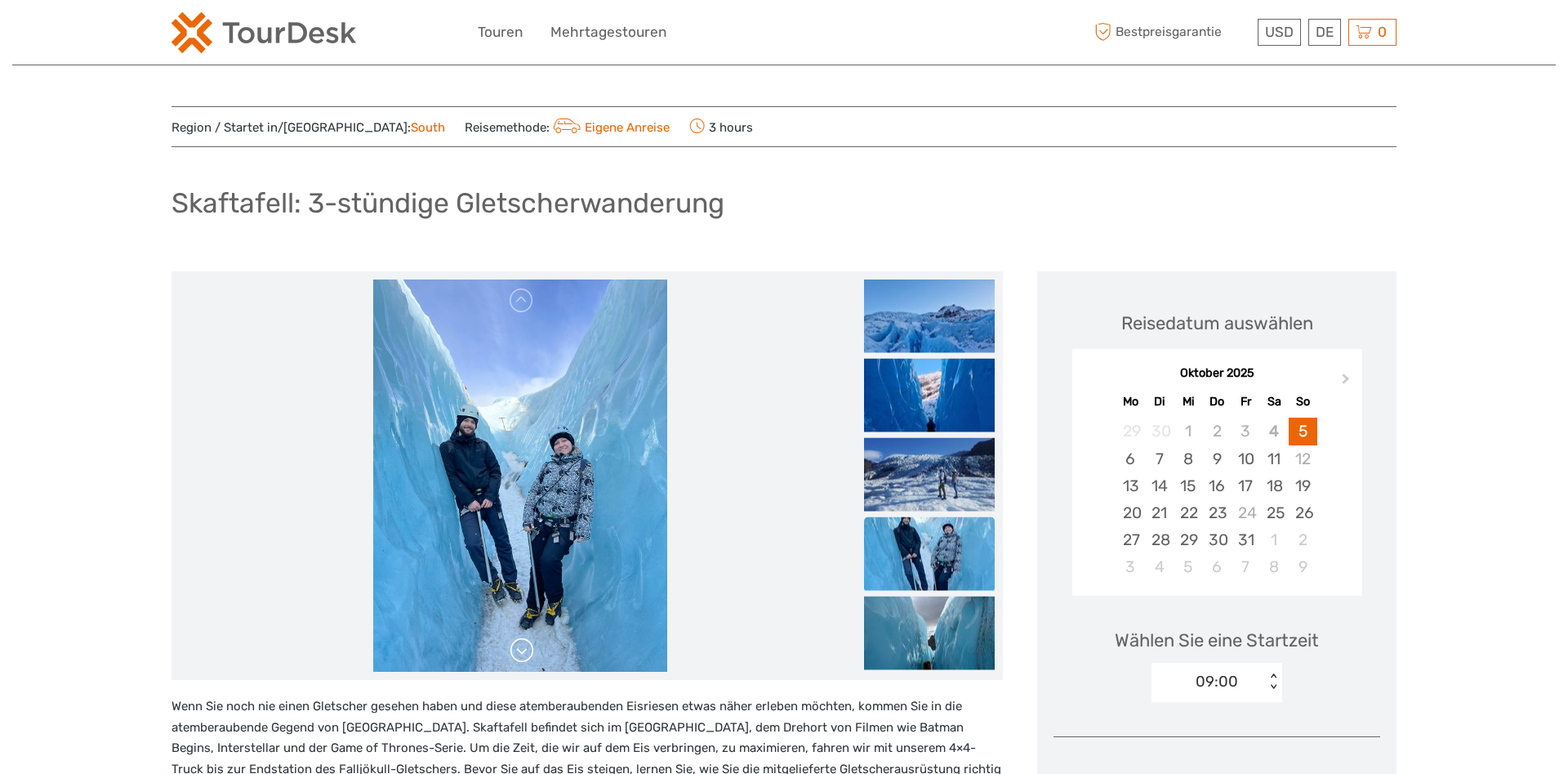
click at [520, 647] on link at bounding box center [522, 650] width 26 height 26
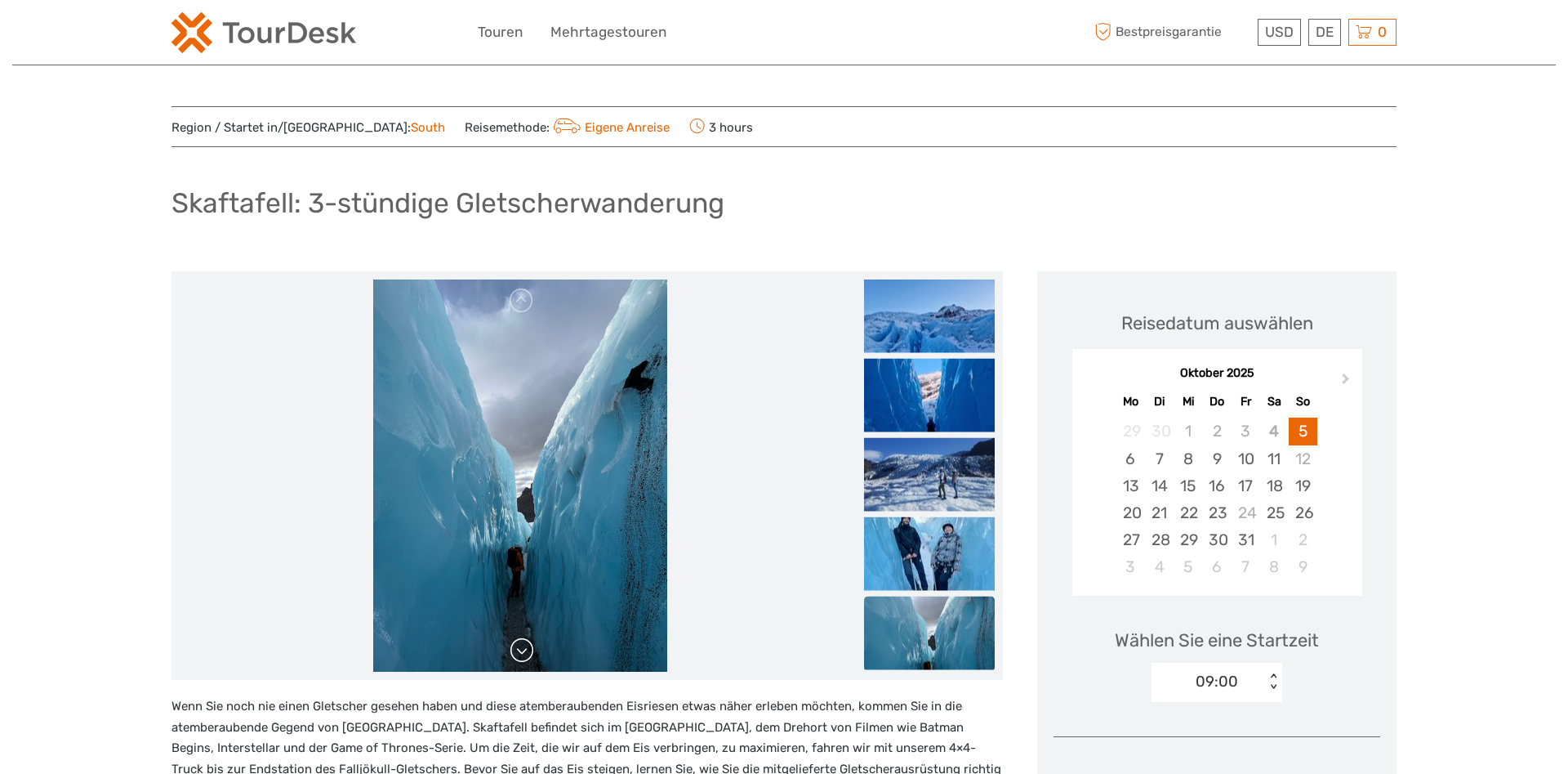
click at [520, 645] on link at bounding box center [522, 650] width 26 height 26
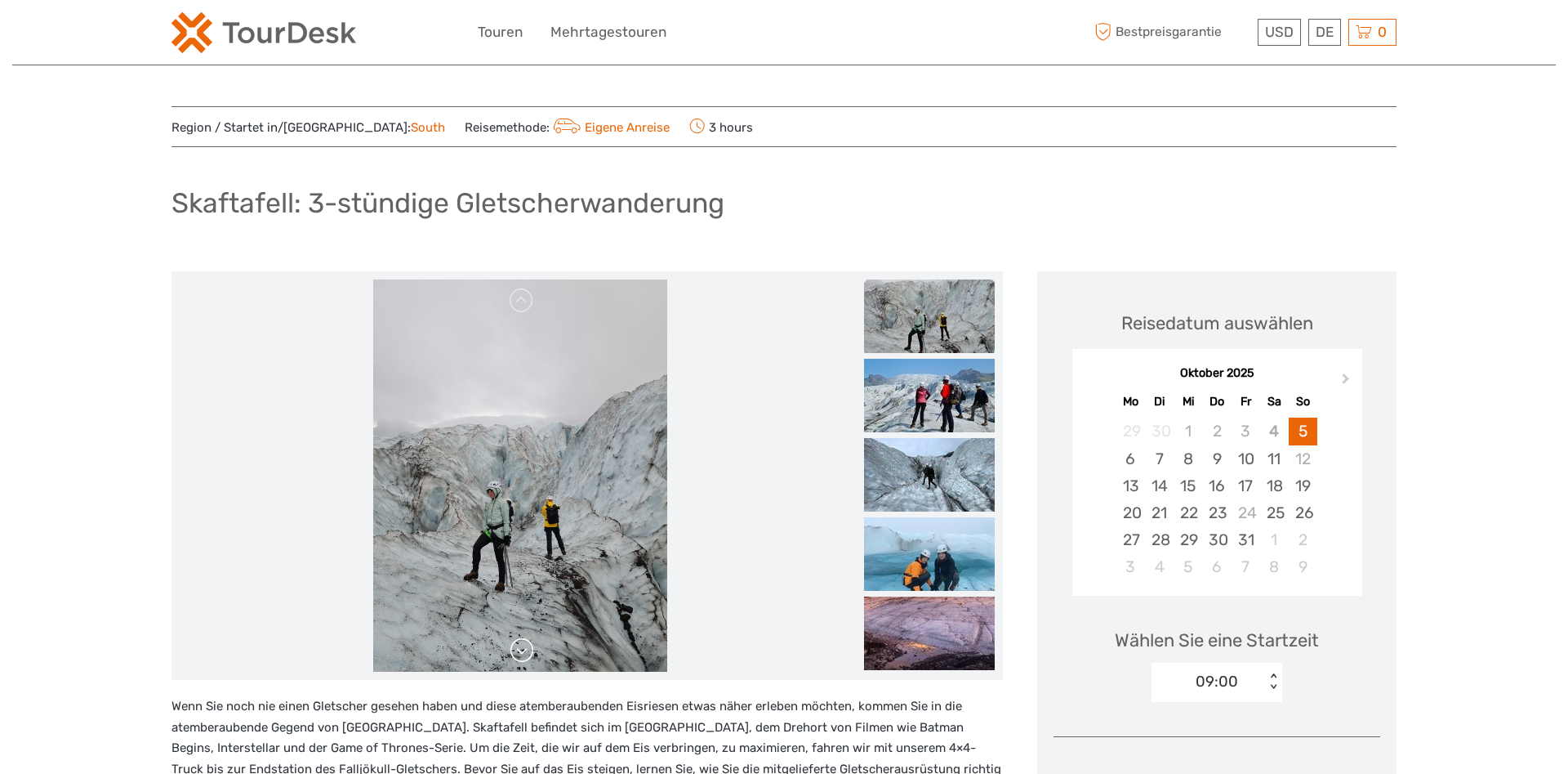
click at [525, 652] on link at bounding box center [522, 650] width 26 height 26
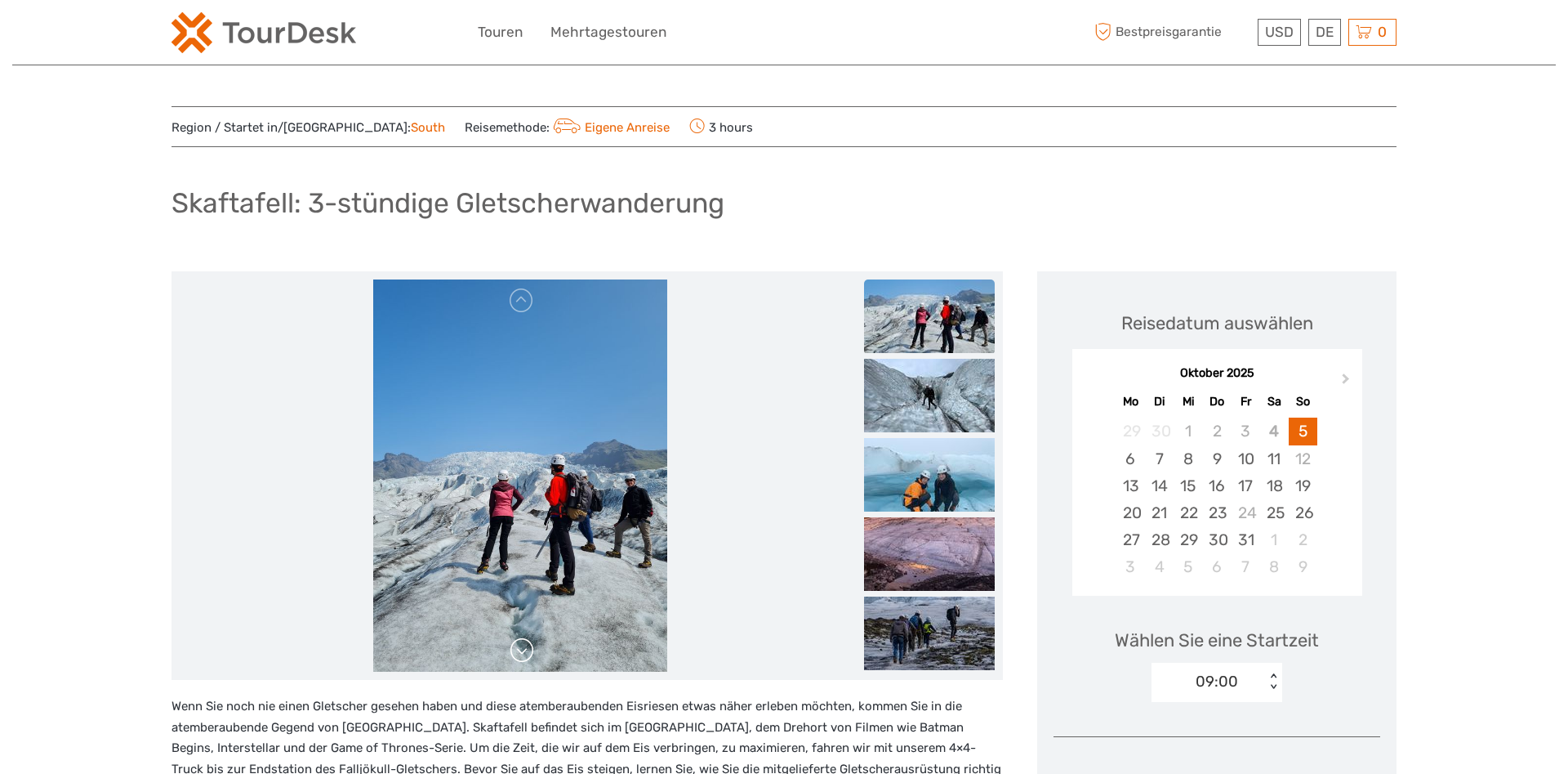
click at [525, 653] on link at bounding box center [522, 650] width 26 height 26
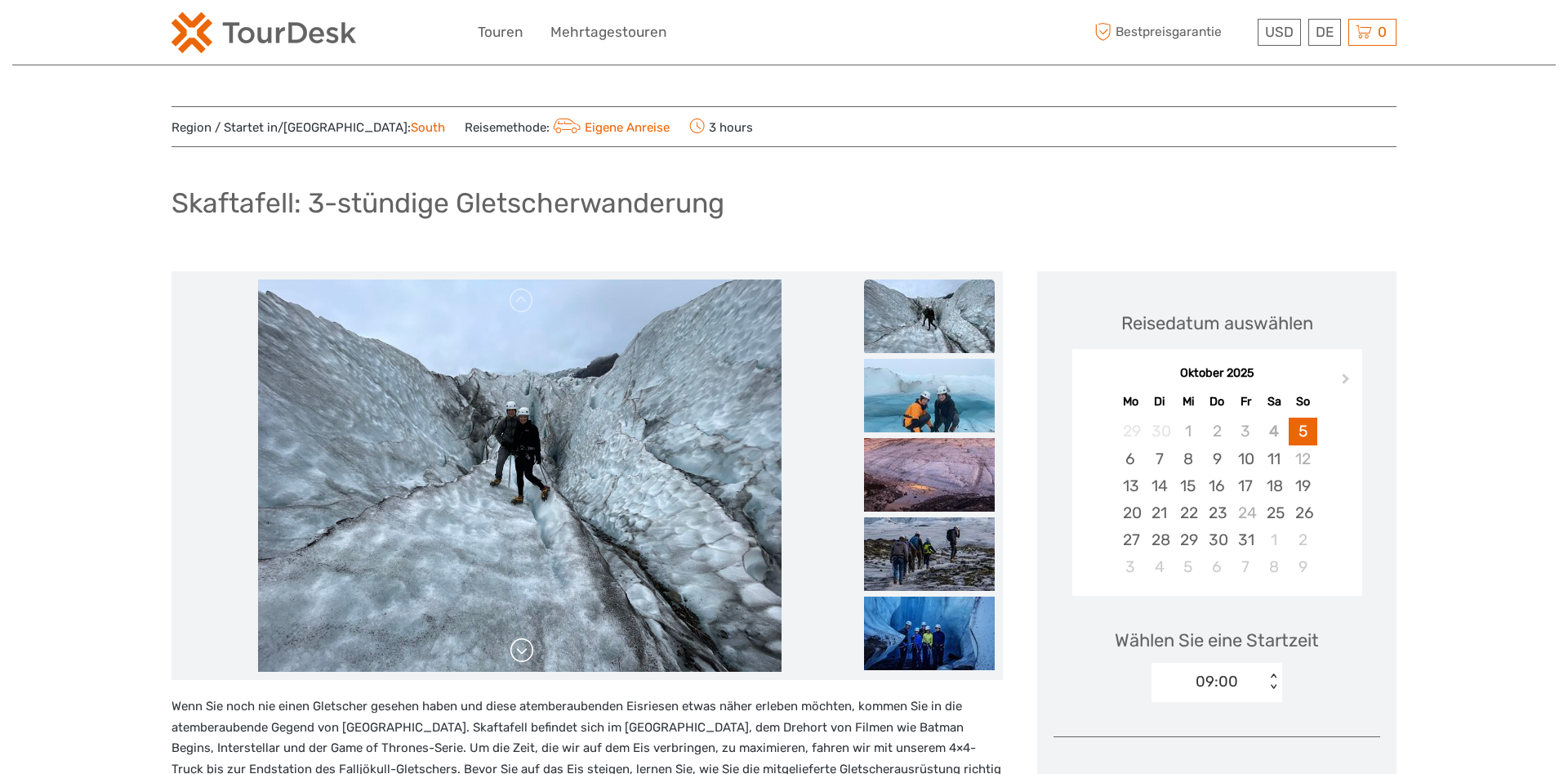
click at [525, 653] on link at bounding box center [522, 650] width 26 height 26
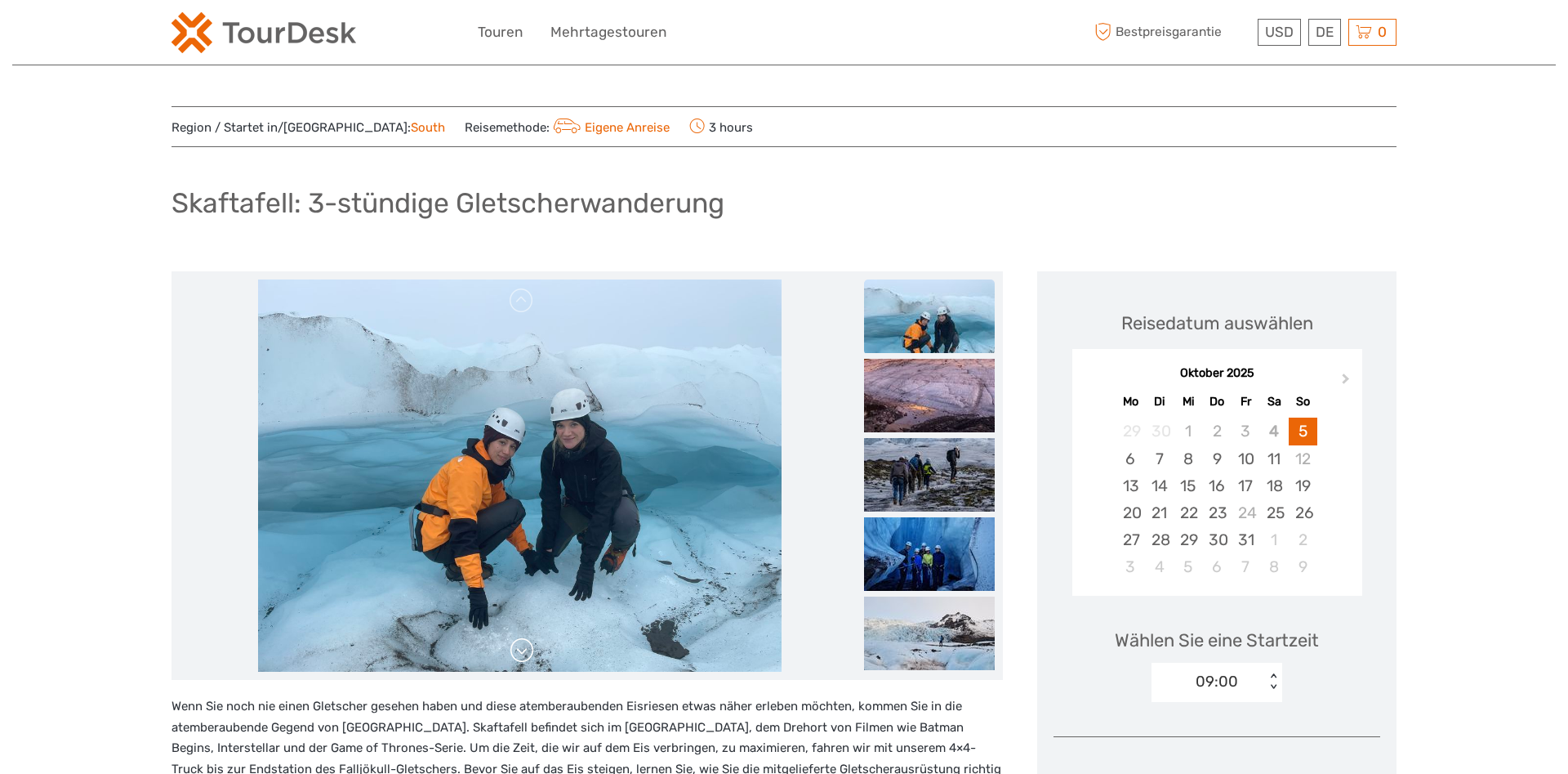
click at [525, 653] on link at bounding box center [522, 650] width 26 height 26
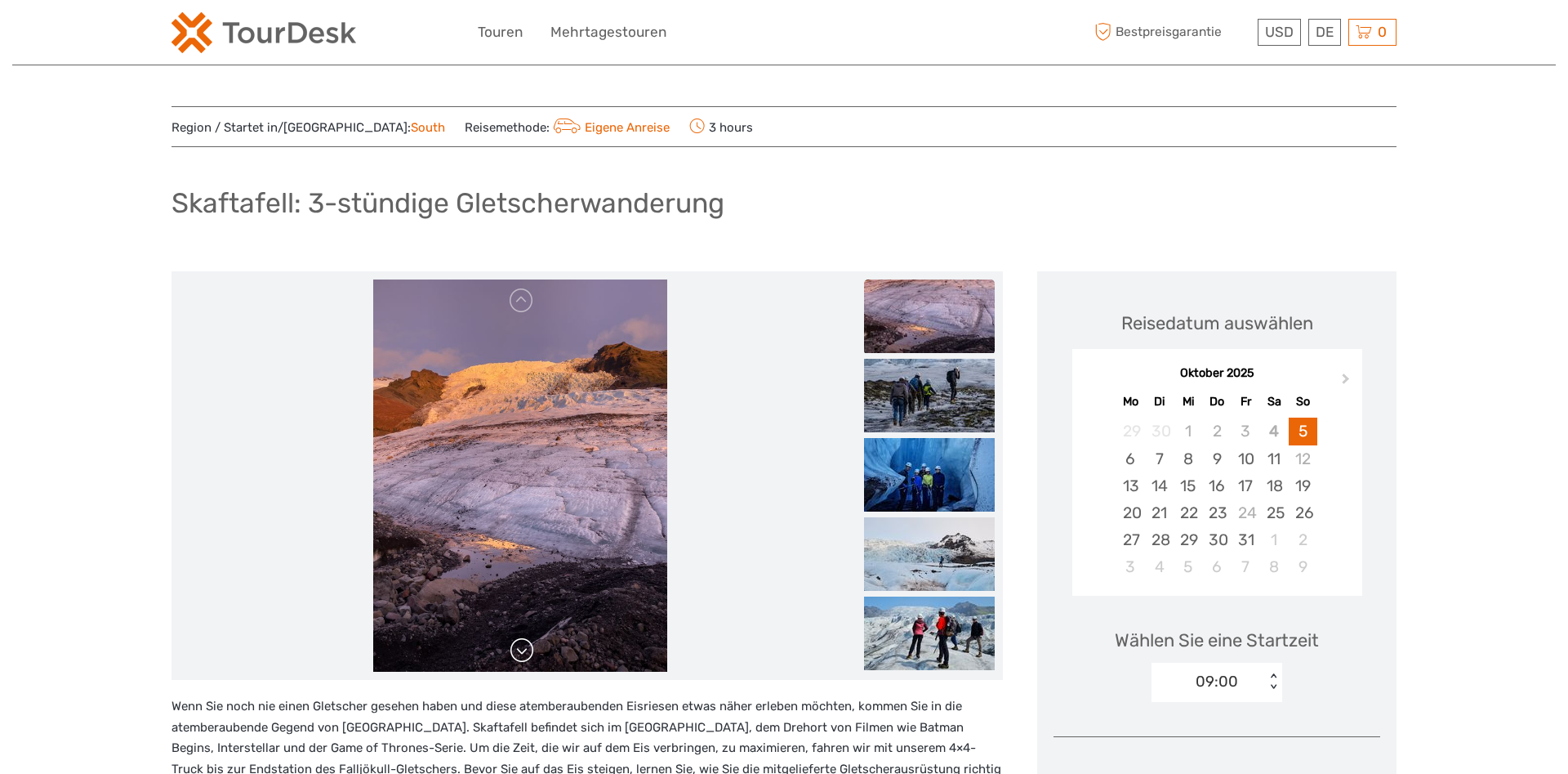
click at [525, 653] on link at bounding box center [522, 650] width 26 height 26
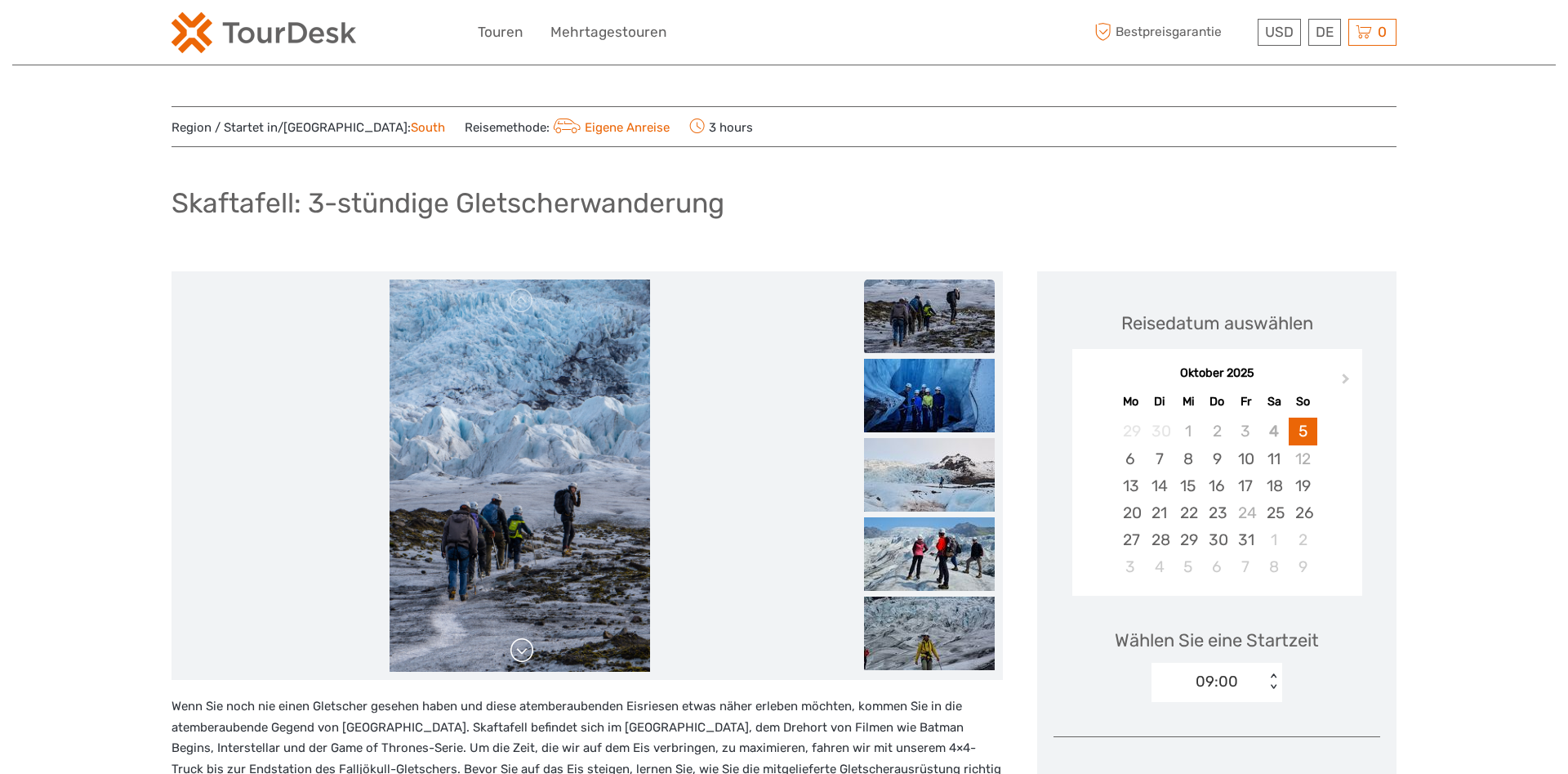
click at [525, 653] on link at bounding box center [522, 650] width 26 height 26
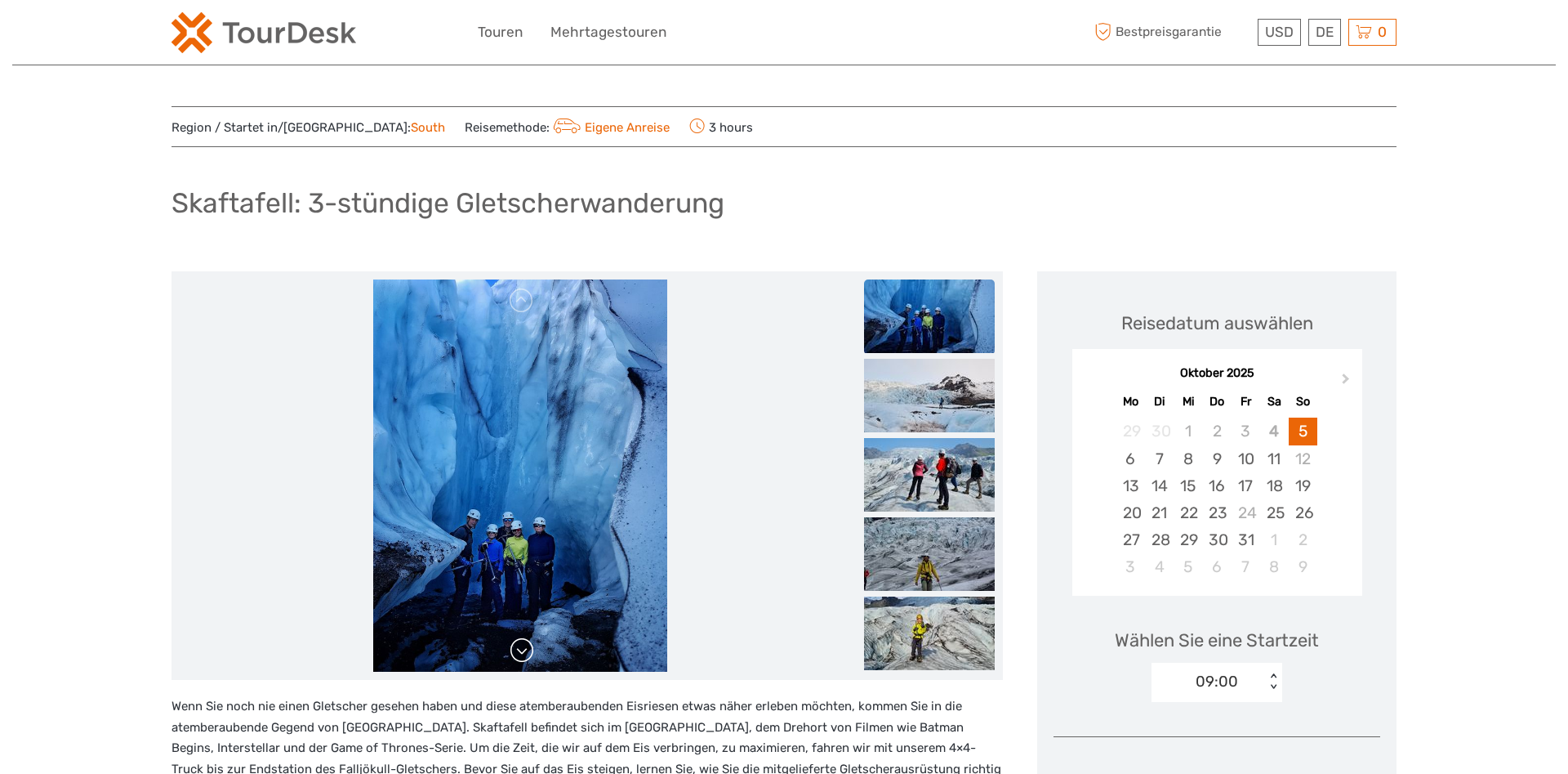
click at [525, 653] on link at bounding box center [522, 650] width 26 height 26
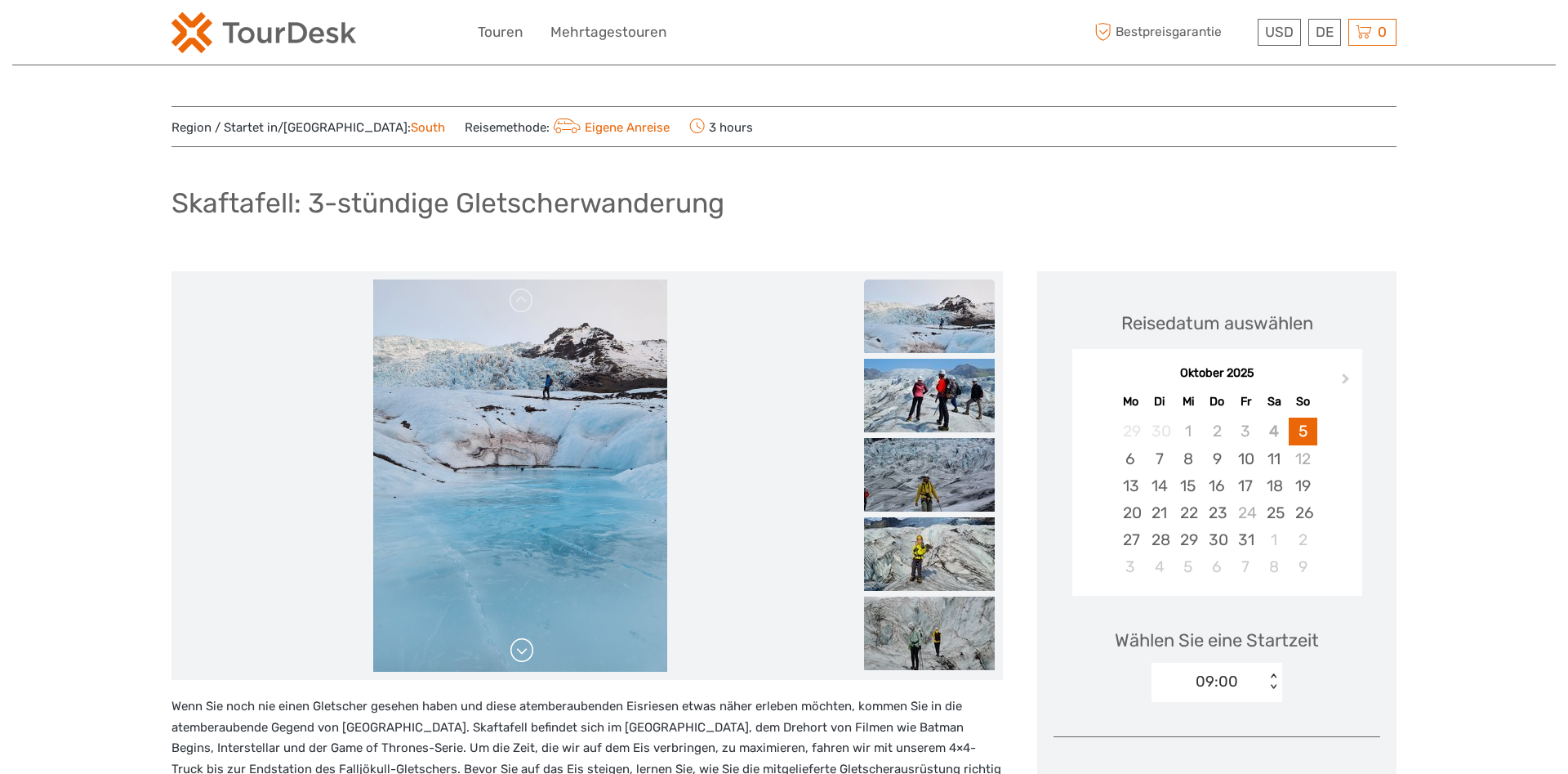
click at [525, 653] on link at bounding box center [522, 650] width 26 height 26
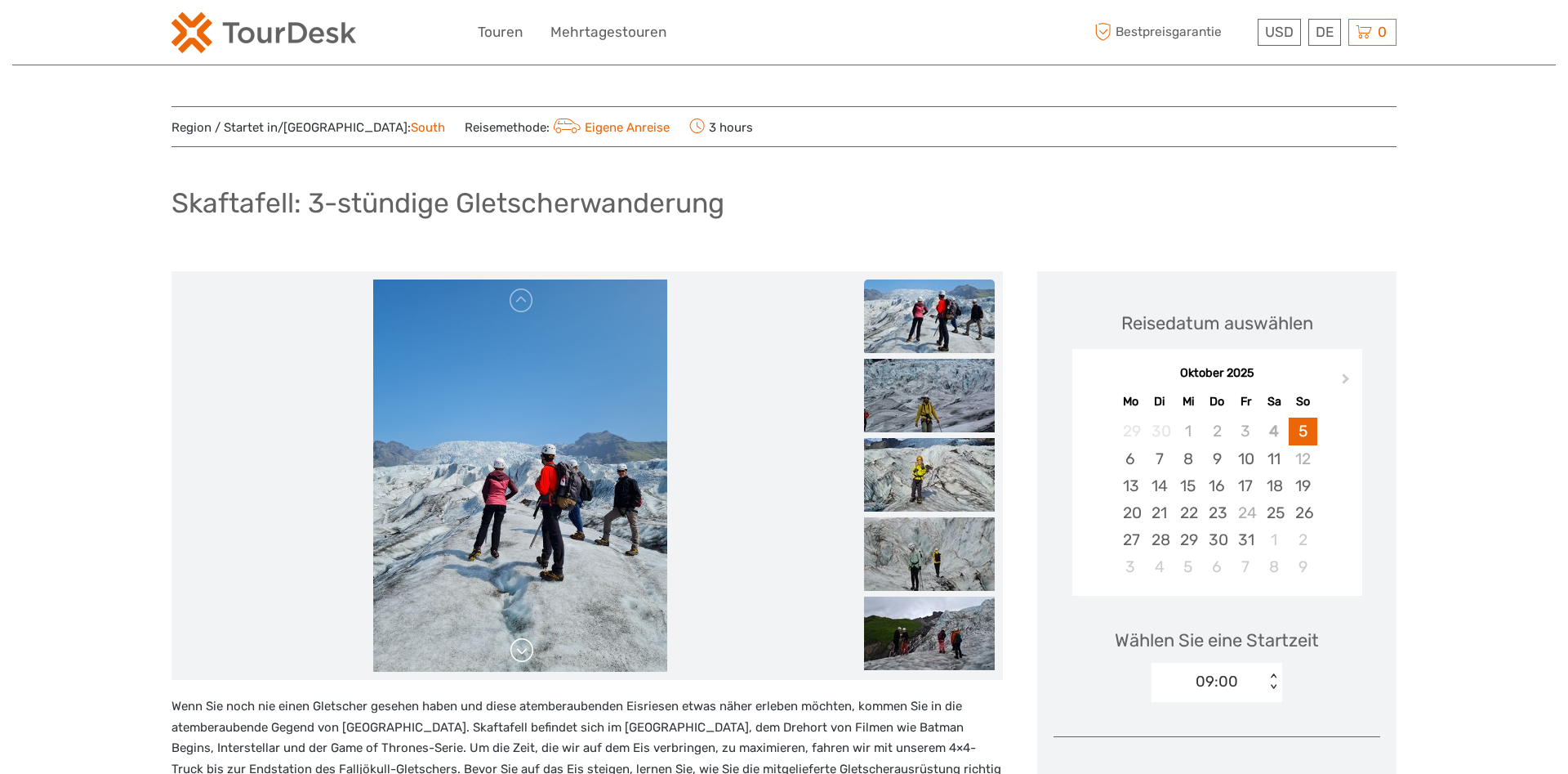
click at [525, 653] on link at bounding box center [522, 650] width 26 height 26
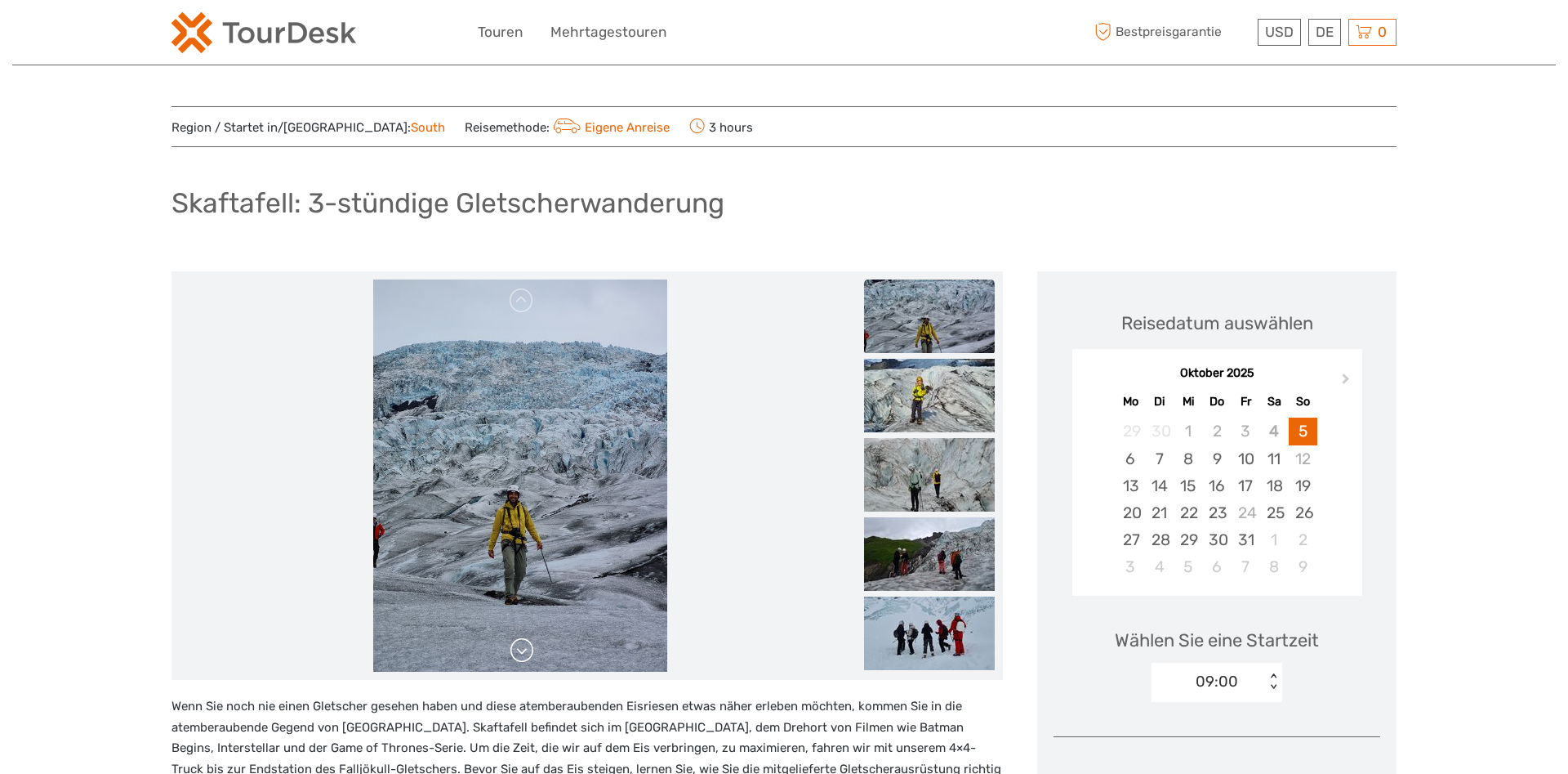
click at [525, 653] on link at bounding box center [522, 650] width 26 height 26
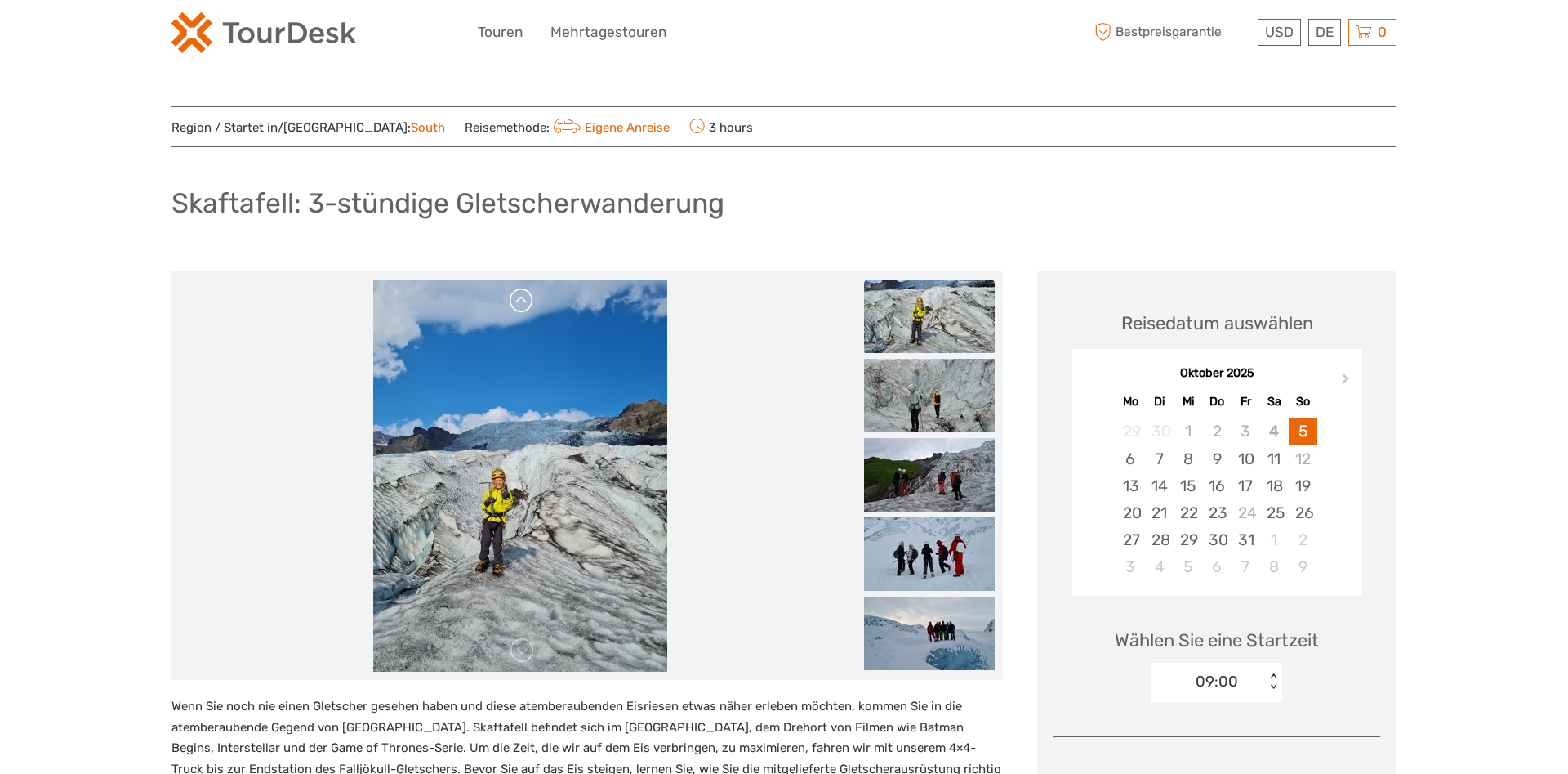
click at [530, 301] on link at bounding box center [522, 301] width 26 height 26
